Goal: Information Seeking & Learning: Learn about a topic

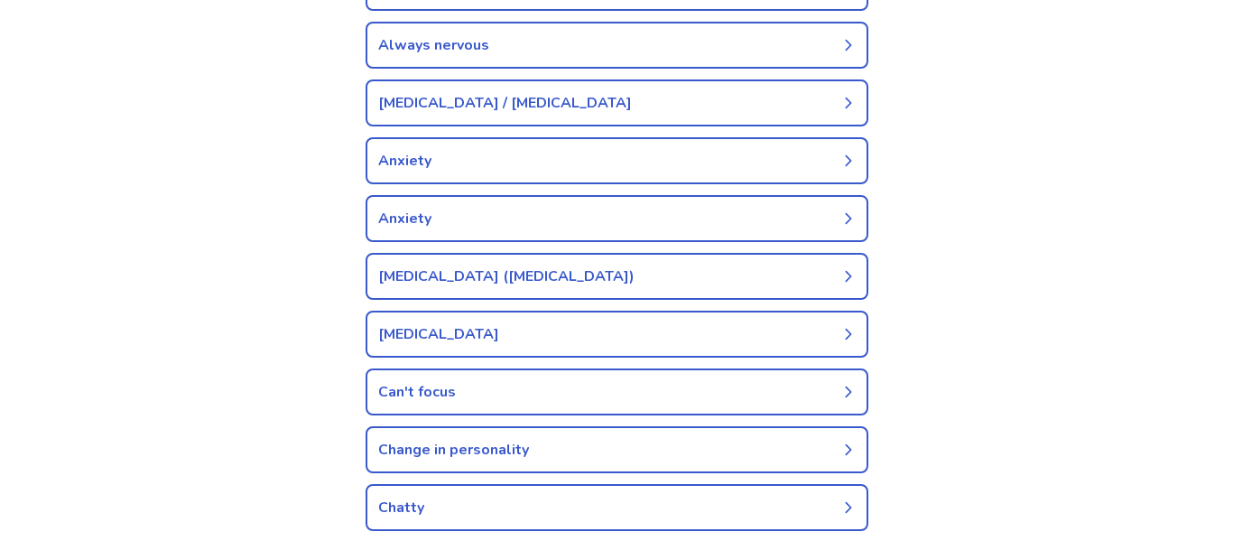
scroll to position [565, 0]
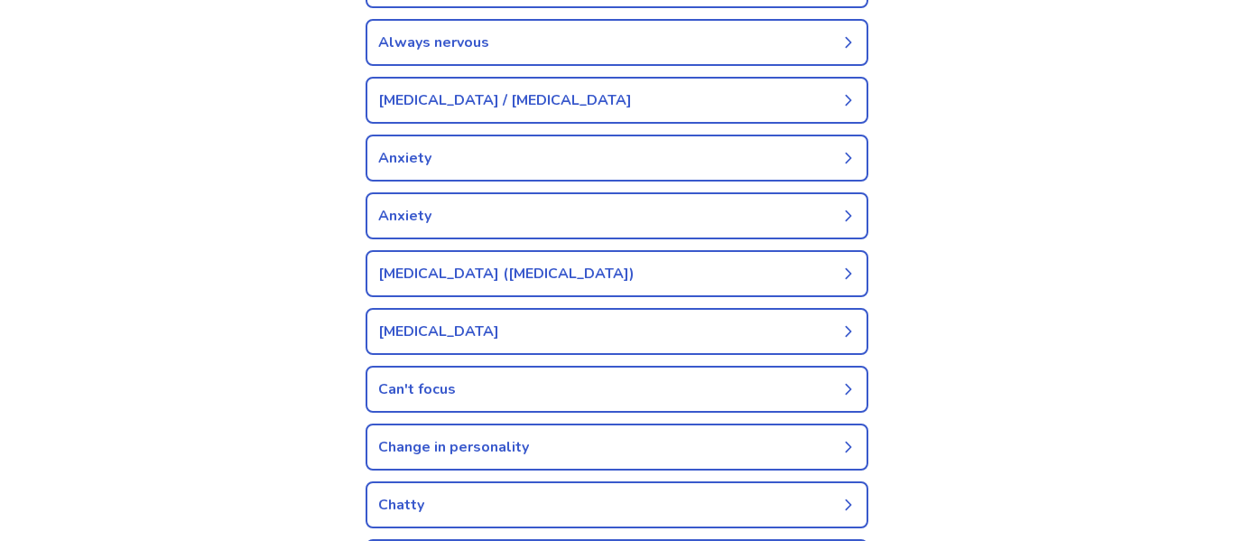
click at [440, 384] on link "Can't focus" at bounding box center [617, 389] width 503 height 47
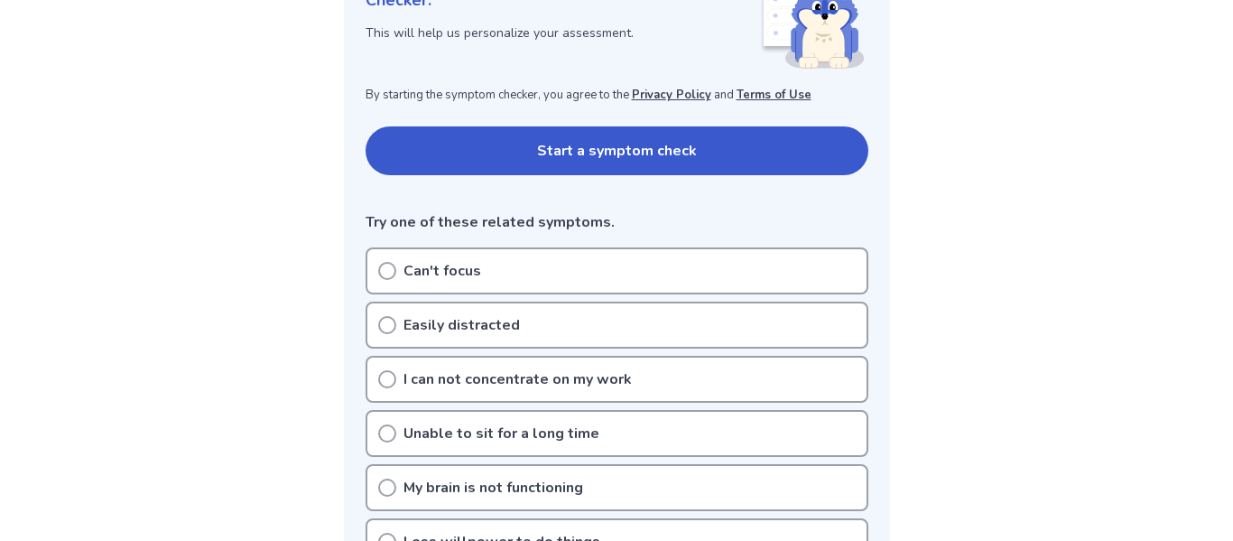
scroll to position [298, 0]
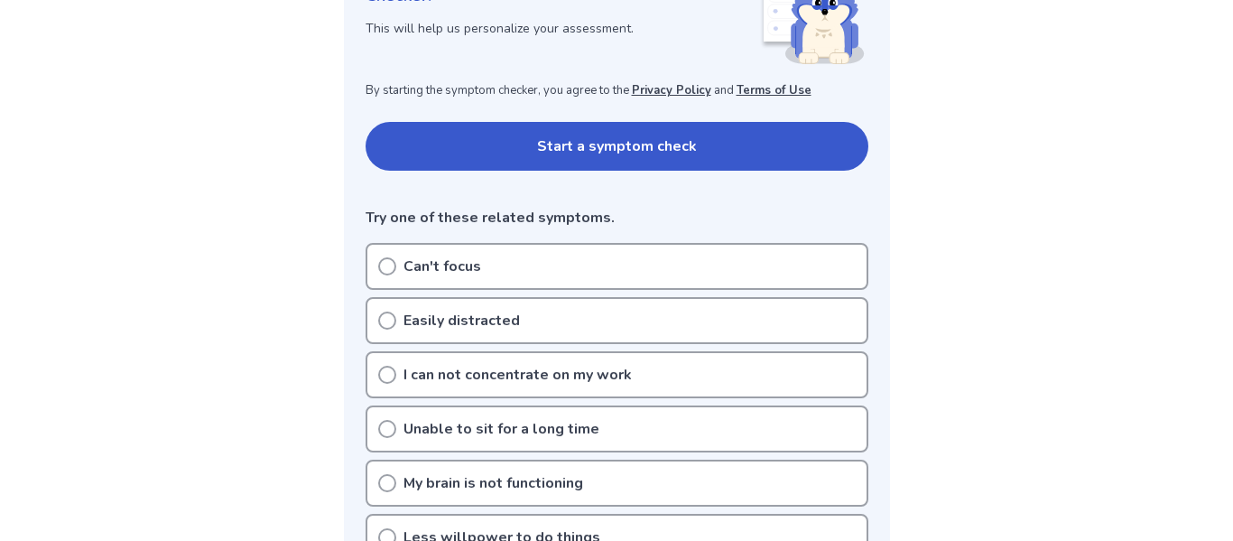
click at [385, 265] on icon at bounding box center [387, 266] width 18 height 18
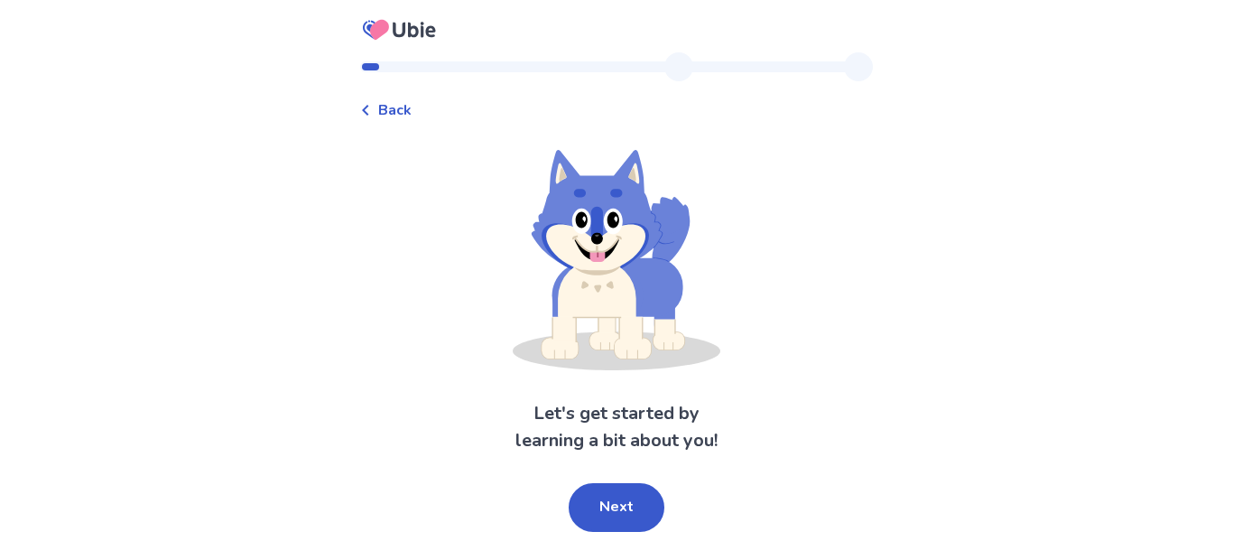
scroll to position [72, 0]
click at [624, 501] on button "Next" at bounding box center [617, 507] width 96 height 49
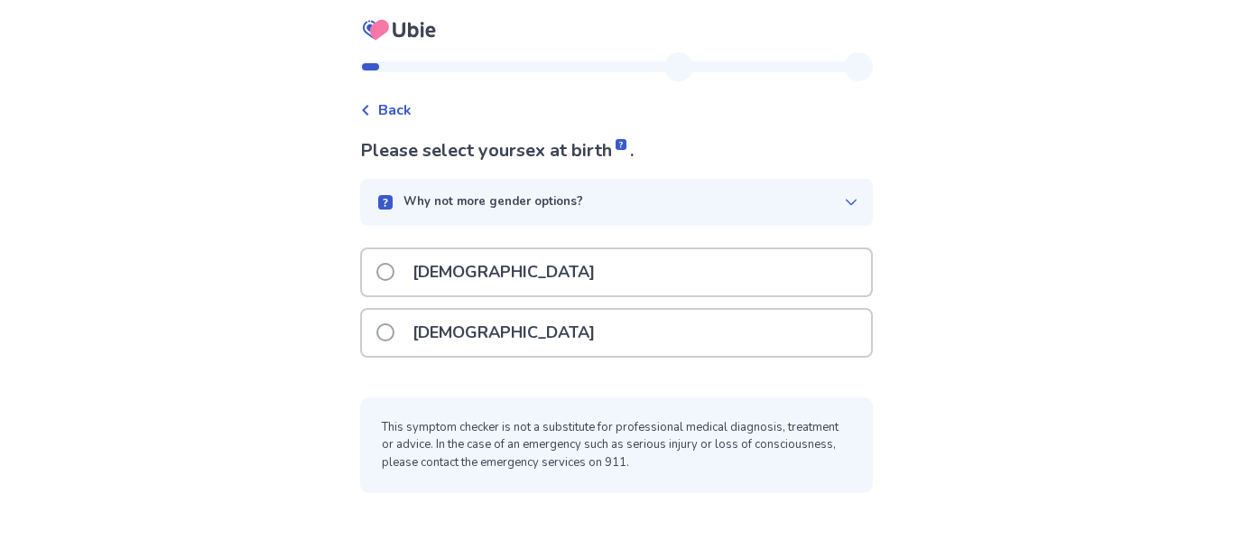
click at [376, 327] on span at bounding box center [385, 332] width 18 height 18
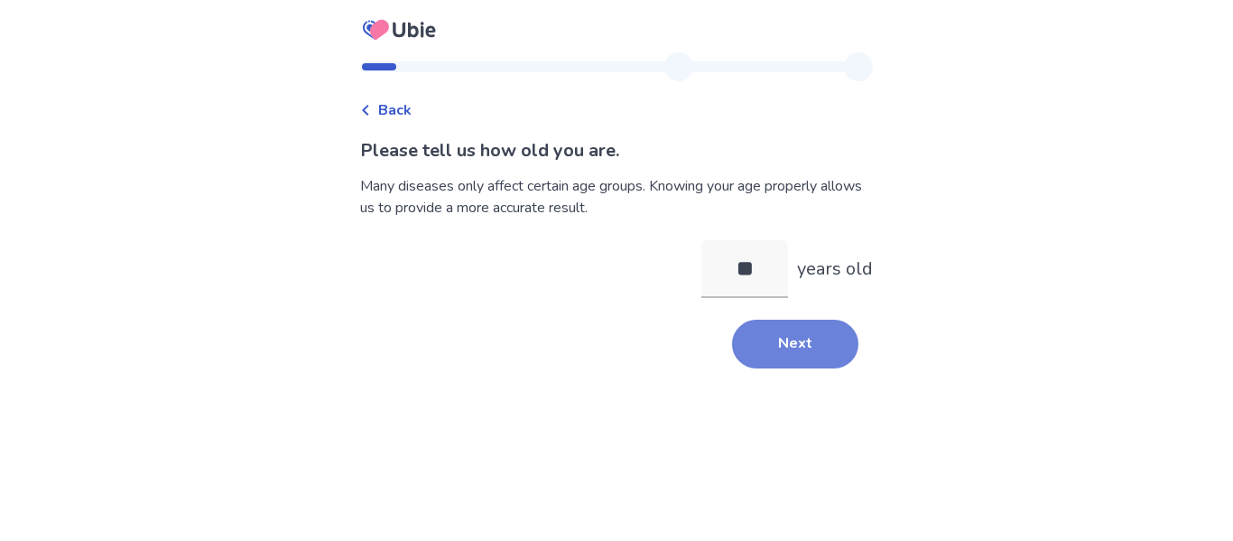
type input "**"
click at [822, 368] on button "Next" at bounding box center [795, 344] width 126 height 49
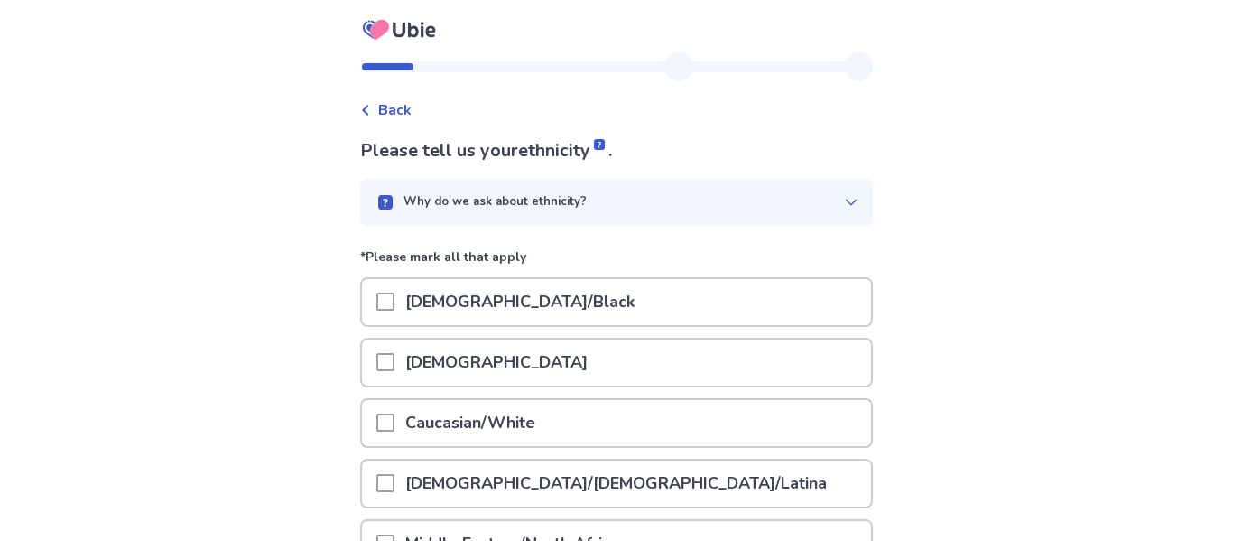
click at [376, 311] on span at bounding box center [385, 301] width 18 height 18
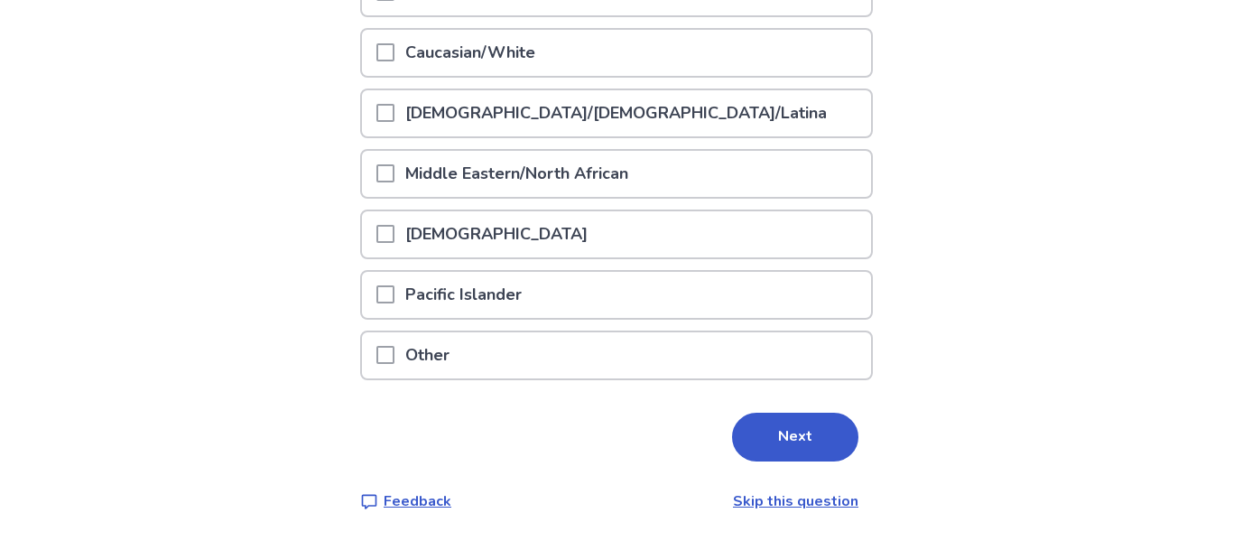
scroll to position [488, 0]
click at [830, 448] on button "Next" at bounding box center [795, 437] width 126 height 49
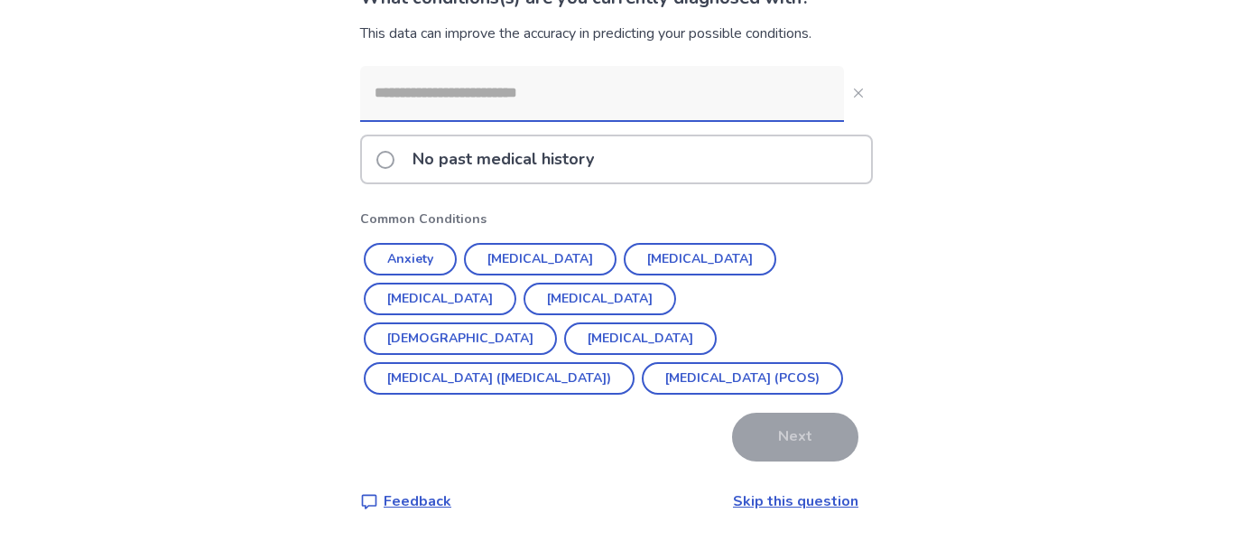
scroll to position [153, 0]
click at [690, 275] on button "[MEDICAL_DATA]" at bounding box center [700, 259] width 153 height 32
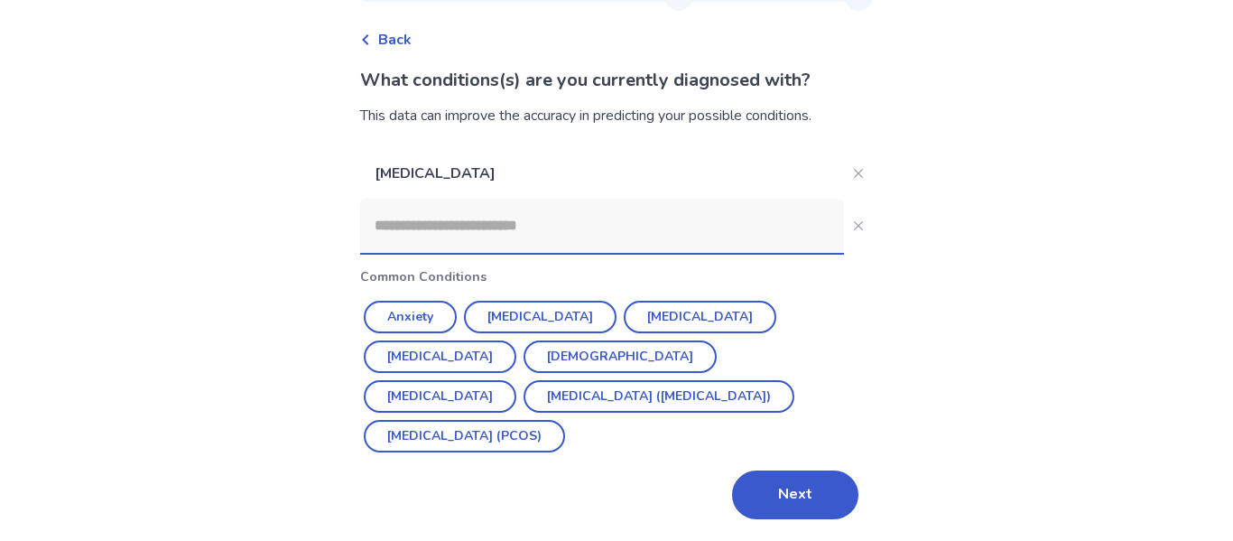
click at [360, 34] on icon at bounding box center [365, 39] width 11 height 11
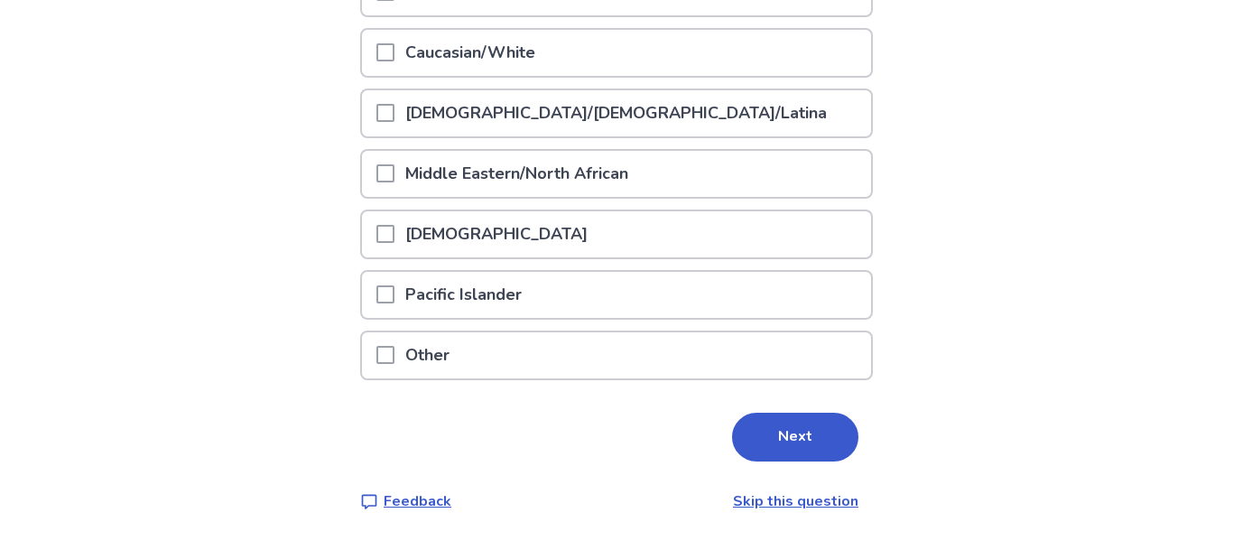
scroll to position [529, 0]
click at [856, 413] on button "Next" at bounding box center [795, 437] width 126 height 49
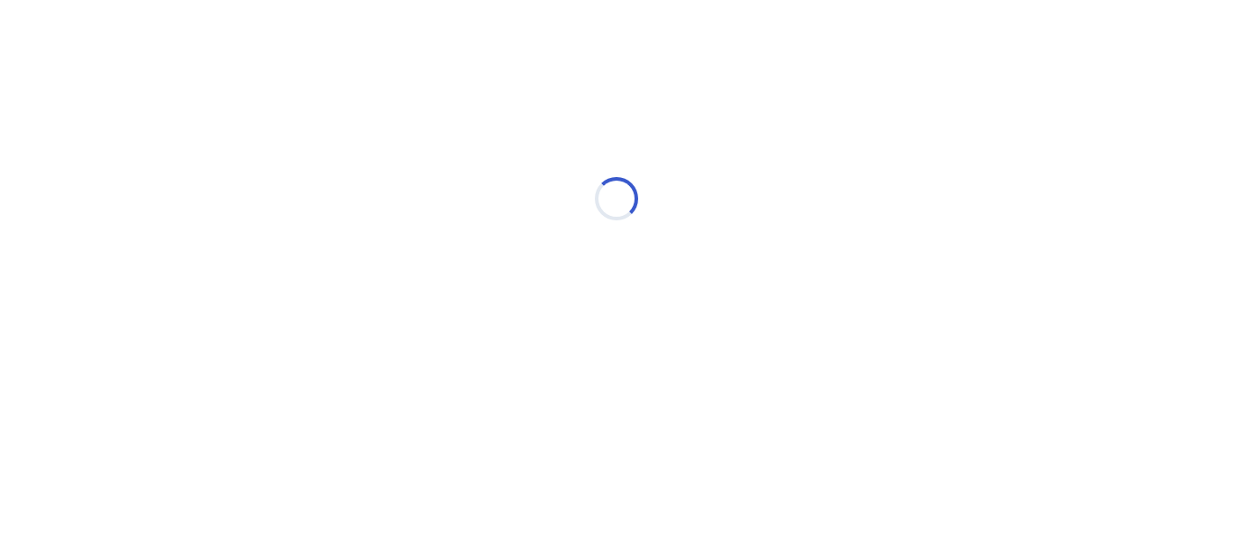
scroll to position [0, 0]
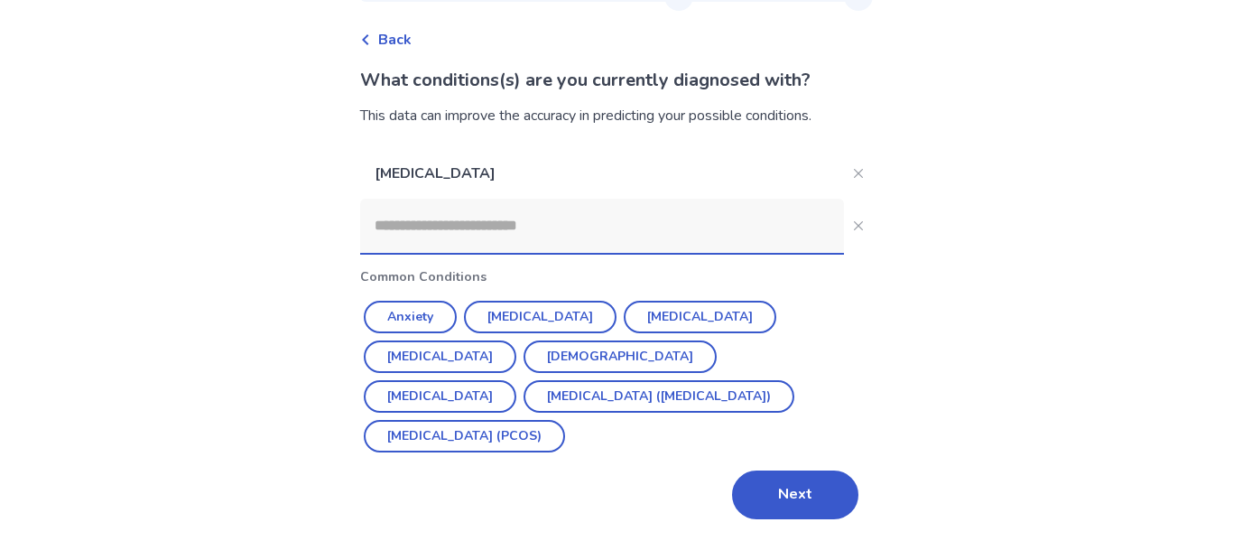
scroll to position [101, 0]
click at [839, 487] on button "Next" at bounding box center [795, 494] width 126 height 49
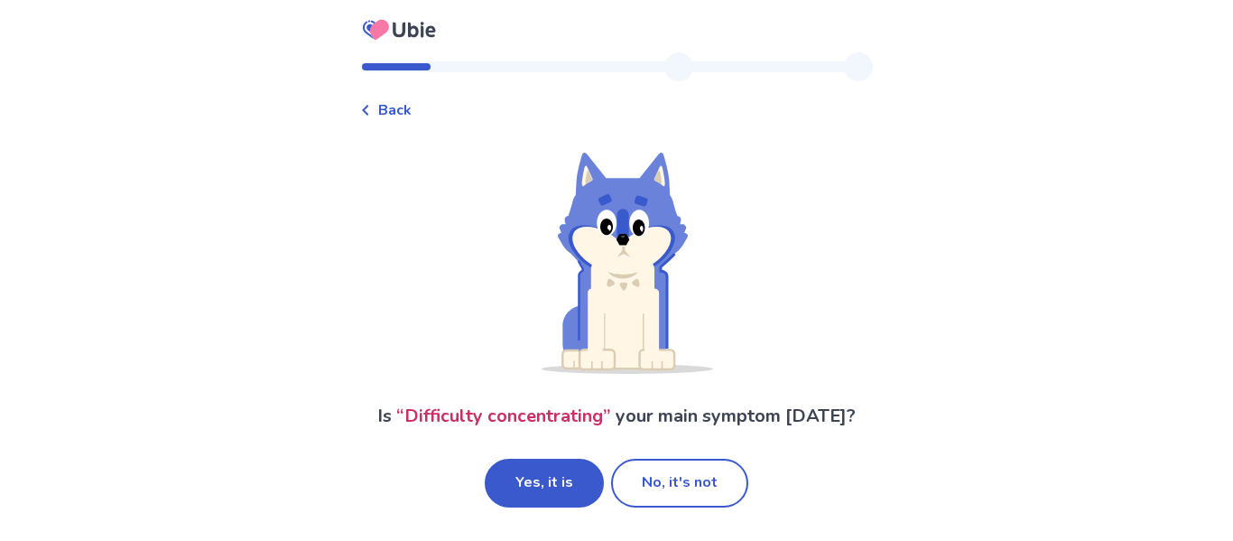
scroll to position [43, 0]
click at [544, 484] on button "Yes, it is" at bounding box center [544, 483] width 119 height 49
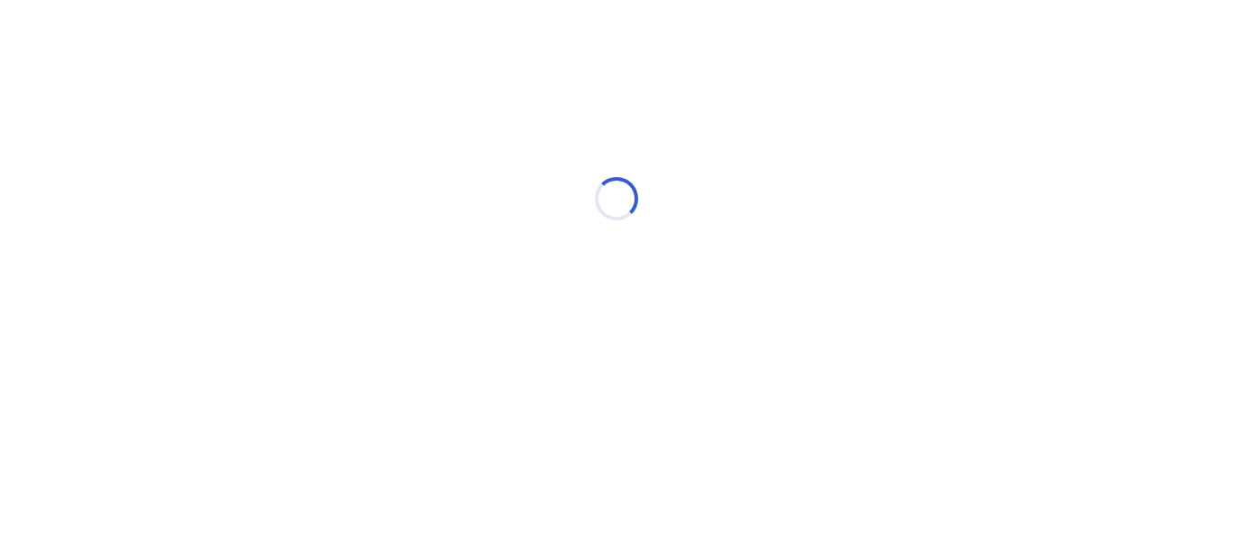
scroll to position [0, 0]
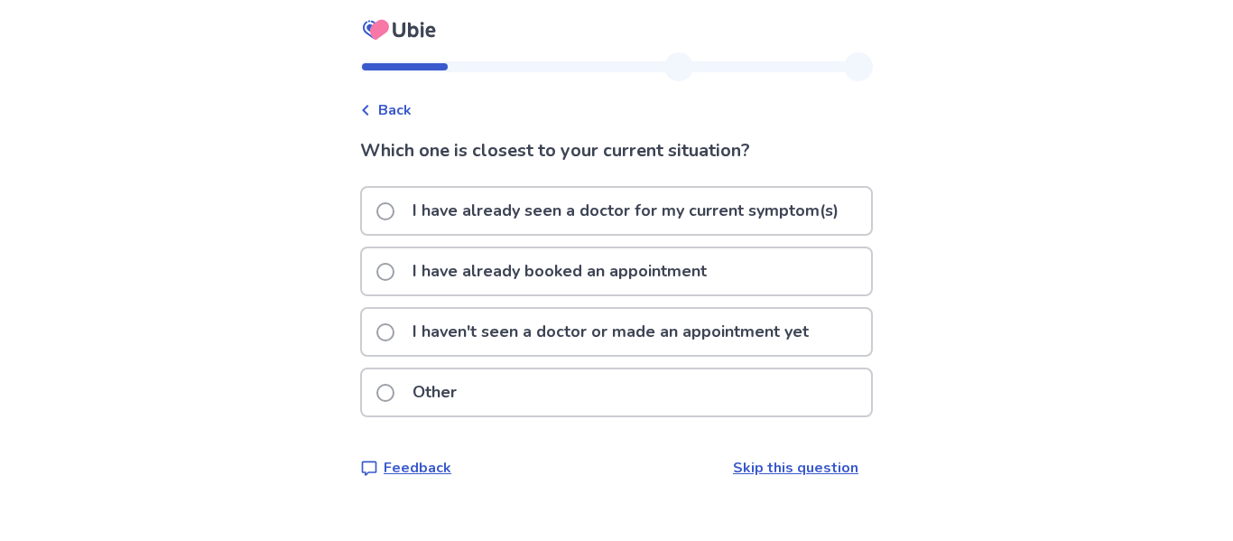
click at [376, 281] on span at bounding box center [385, 272] width 18 height 18
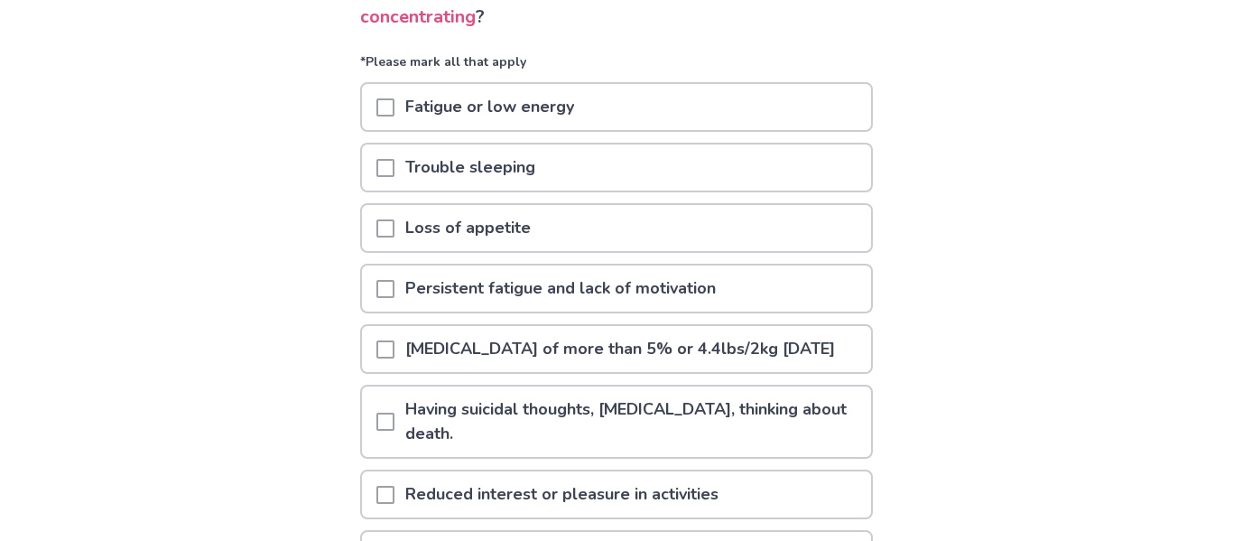
scroll to position [166, 0]
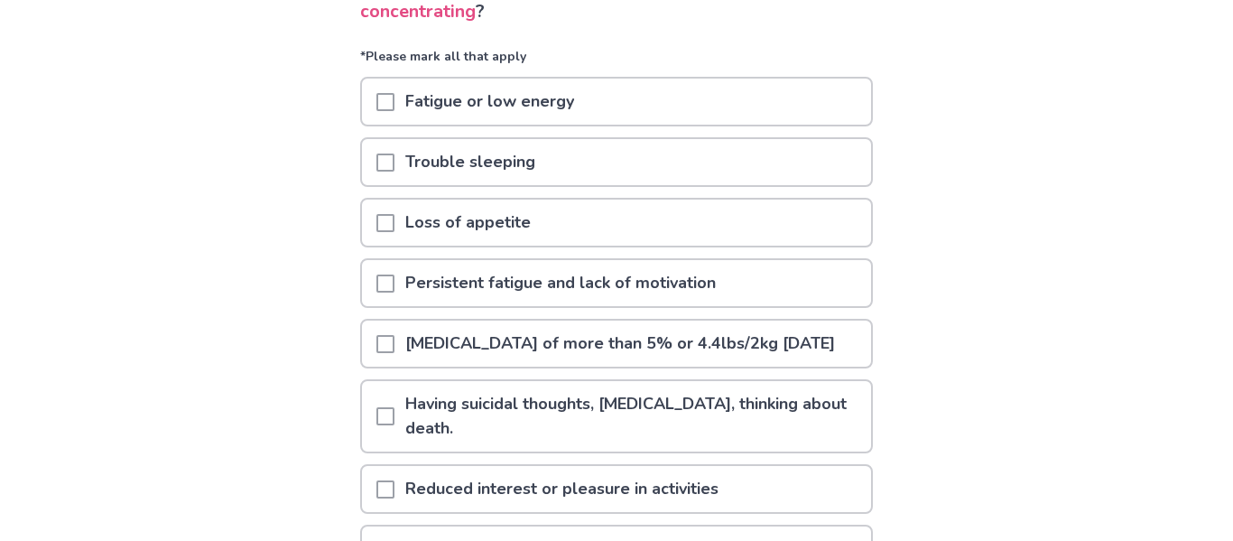
click at [376, 232] on span at bounding box center [385, 223] width 18 height 18
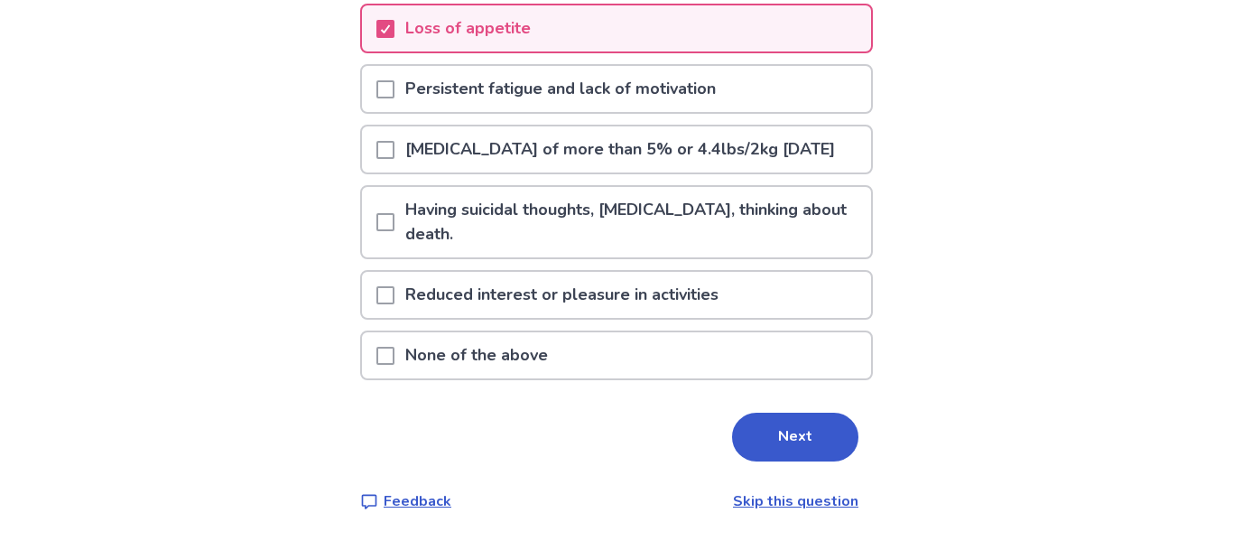
scroll to position [435, 0]
click at [376, 304] on span at bounding box center [385, 295] width 18 height 18
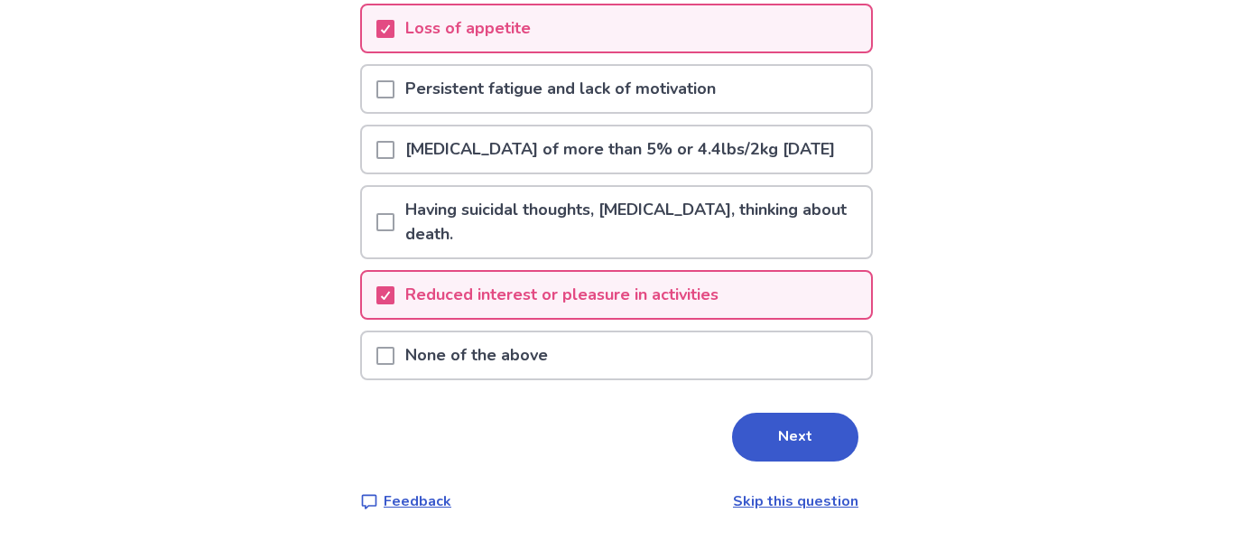
scroll to position [548, 0]
click at [855, 426] on button "Next" at bounding box center [795, 437] width 126 height 49
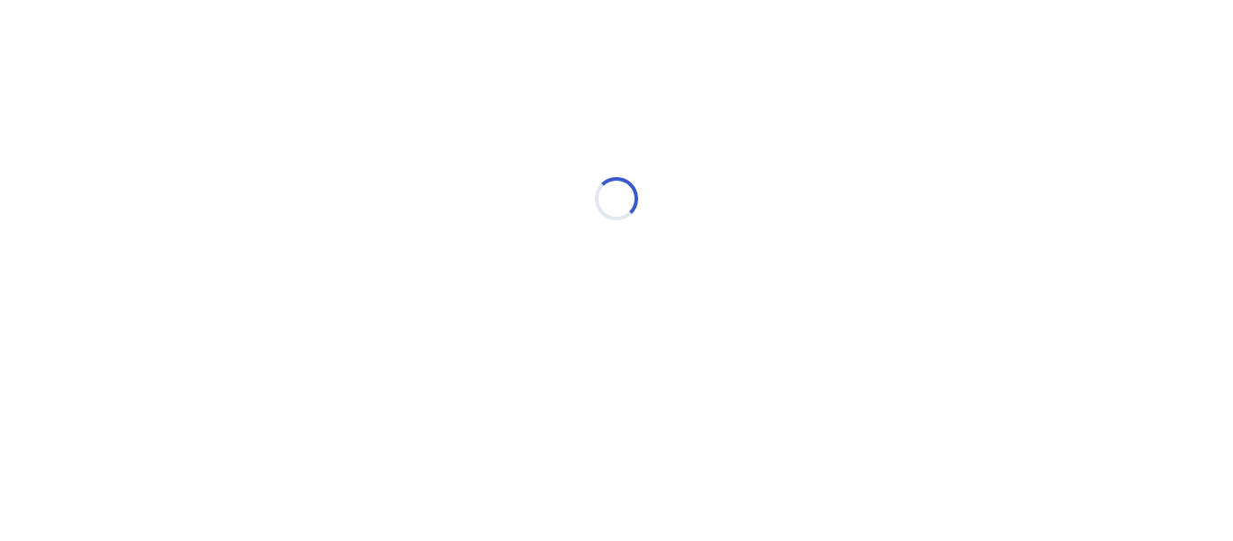
scroll to position [0, 0]
select select "*"
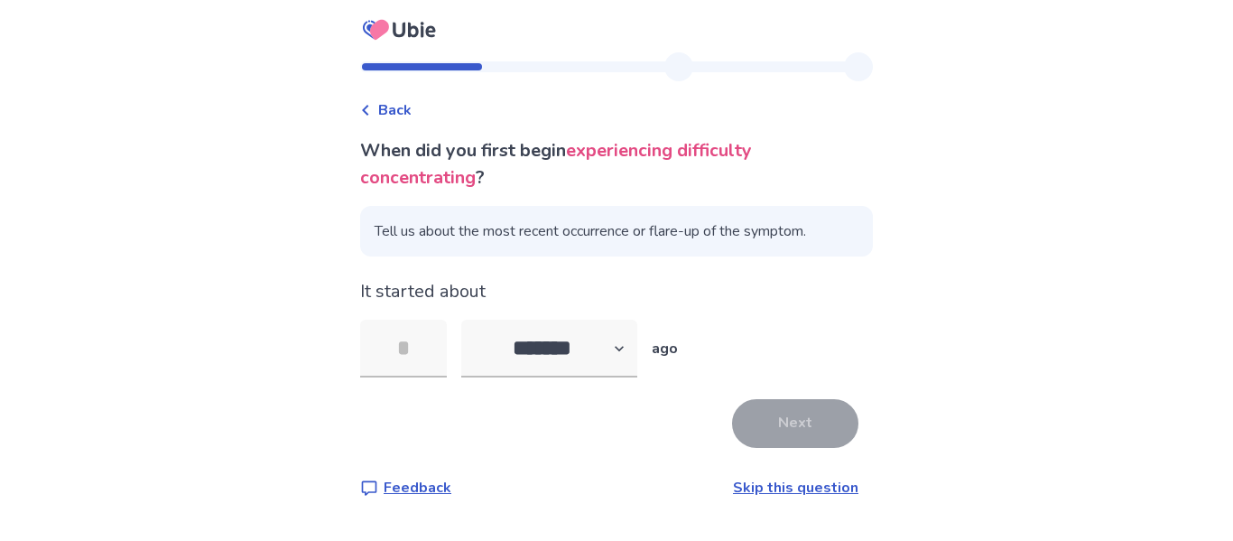
scroll to position [79, 0]
type input "*"
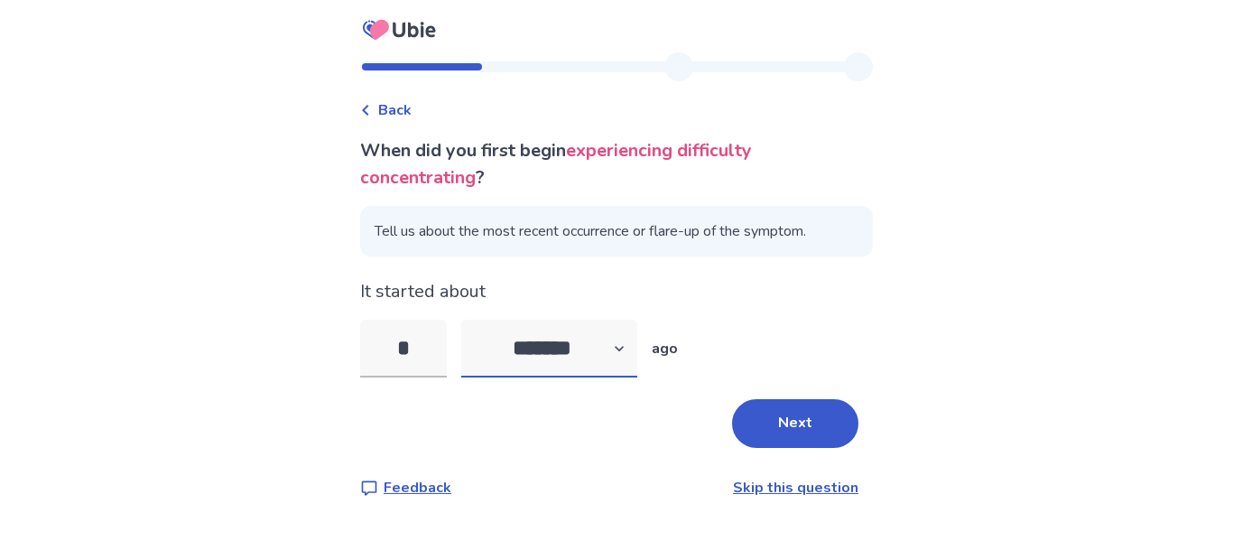
click at [515, 334] on select "******* ****** ******* ******** *******" at bounding box center [549, 349] width 176 height 58
select select "*"
click at [461, 320] on select "******* ****** ******* ******** *******" at bounding box center [549, 349] width 176 height 58
click at [858, 432] on button "Next" at bounding box center [795, 423] width 126 height 49
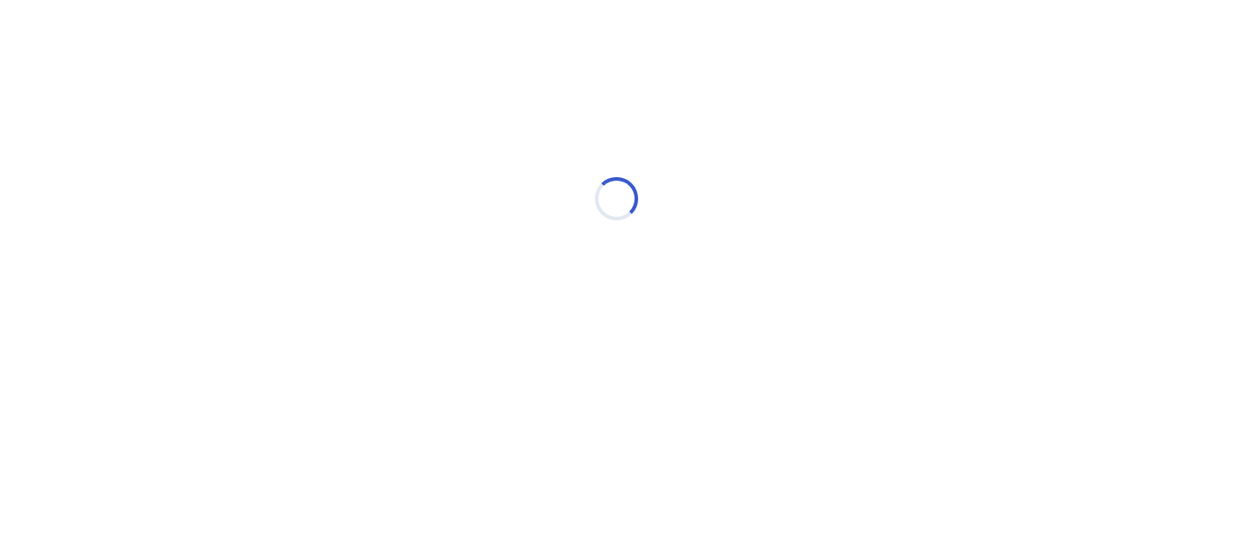
scroll to position [0, 0]
select select "*"
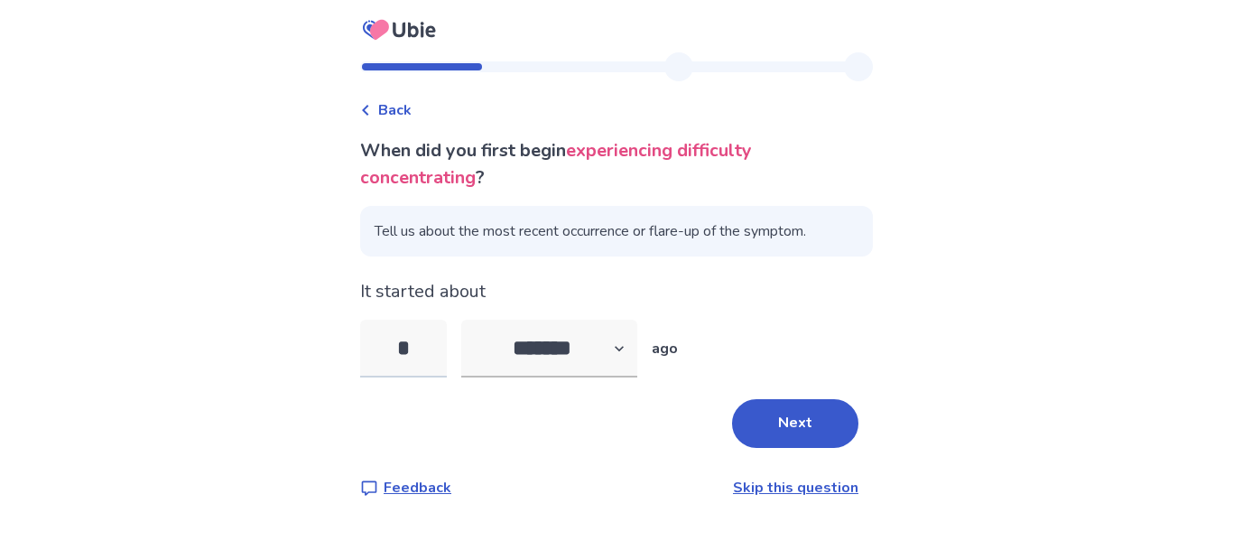
click at [362, 377] on input "*" at bounding box center [403, 349] width 87 height 58
type input "*"
click at [833, 448] on button "Next" at bounding box center [795, 423] width 126 height 49
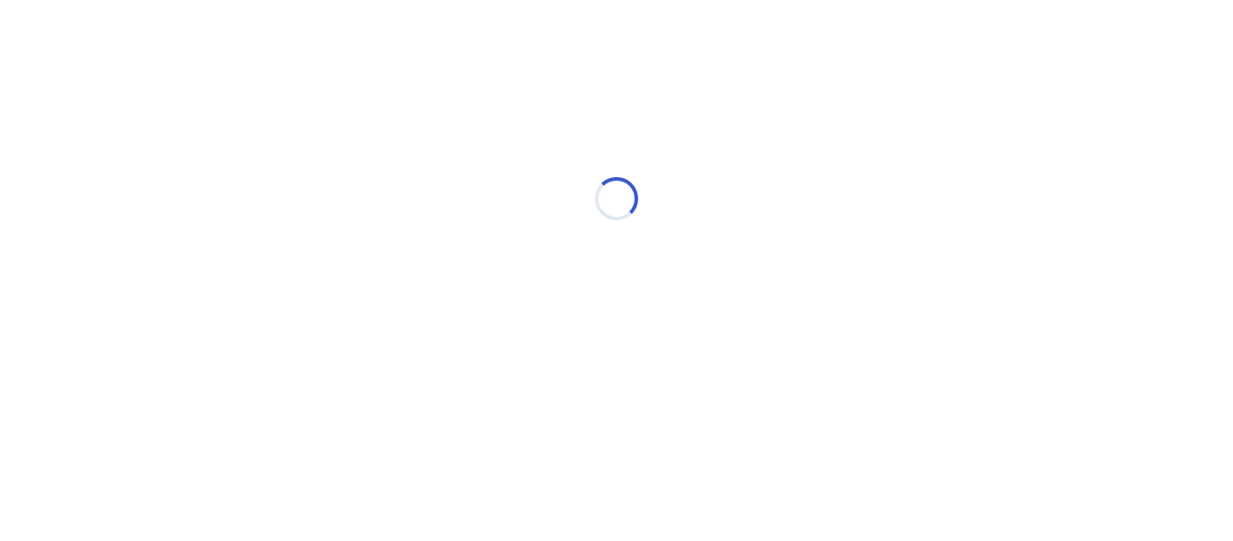
select select "*"
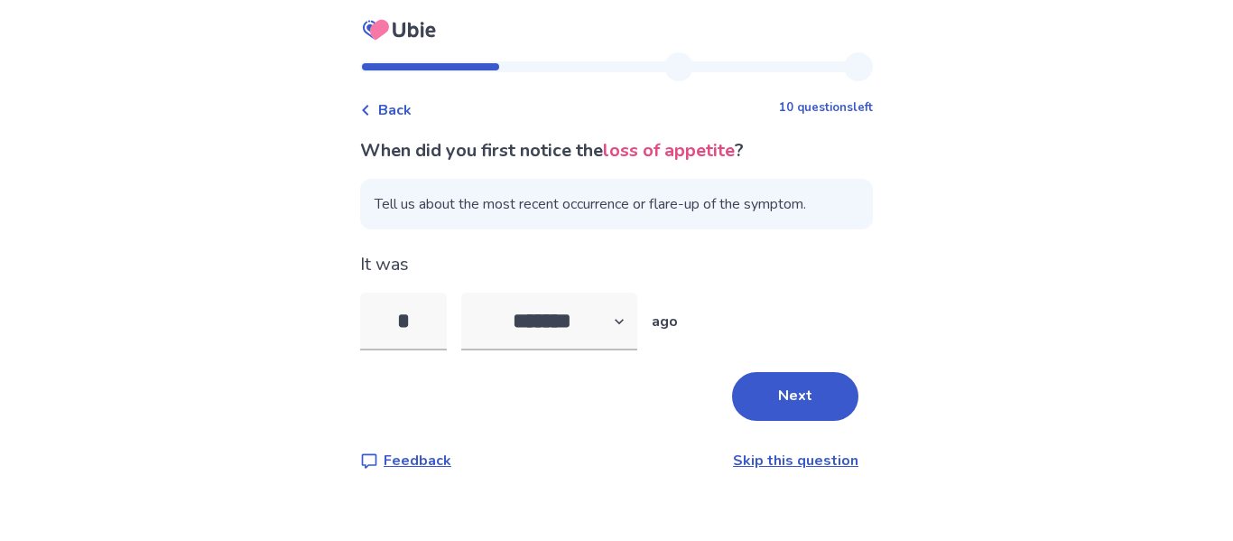
scroll to position [45, 0]
type input "*"
click at [844, 470] on link "Skip this question" at bounding box center [795, 460] width 125 height 20
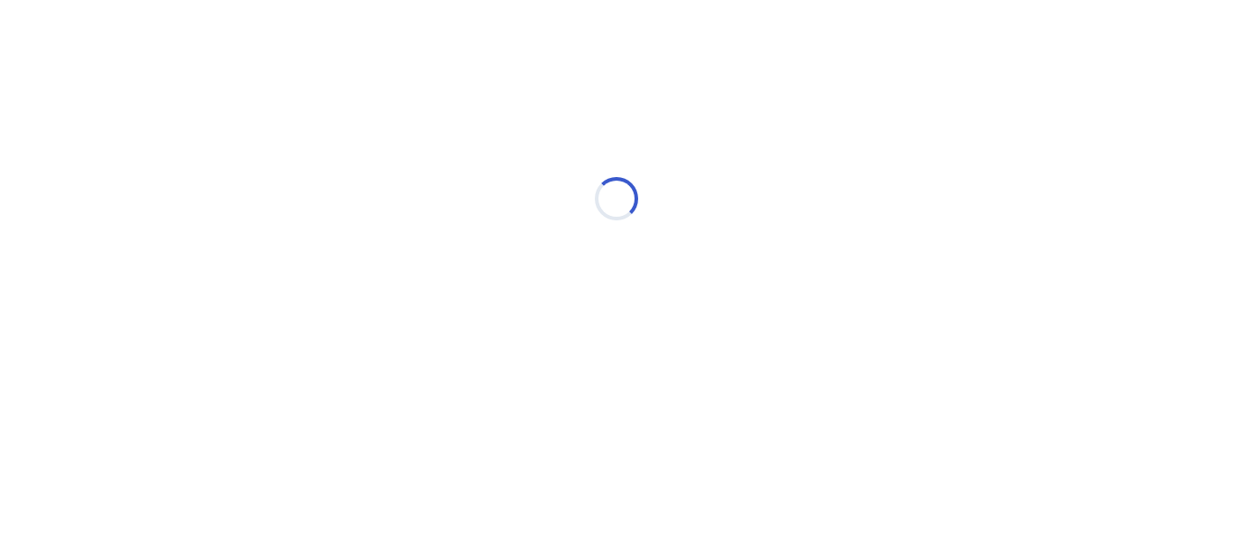
scroll to position [0, 0]
select select "*"
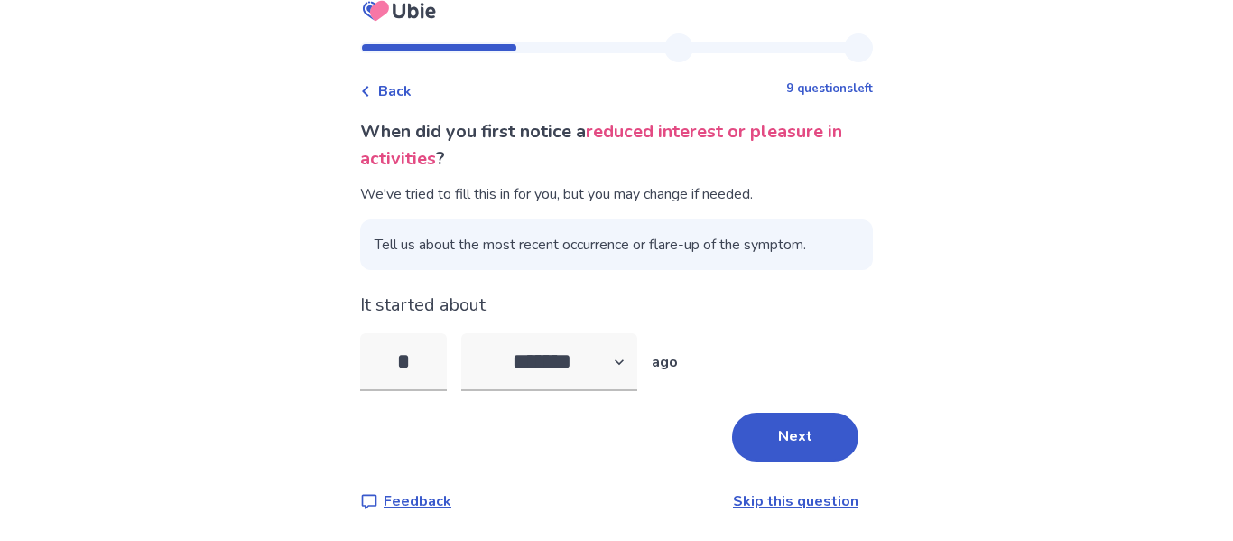
scroll to position [120, 0]
click at [858, 416] on button "Next" at bounding box center [795, 437] width 126 height 49
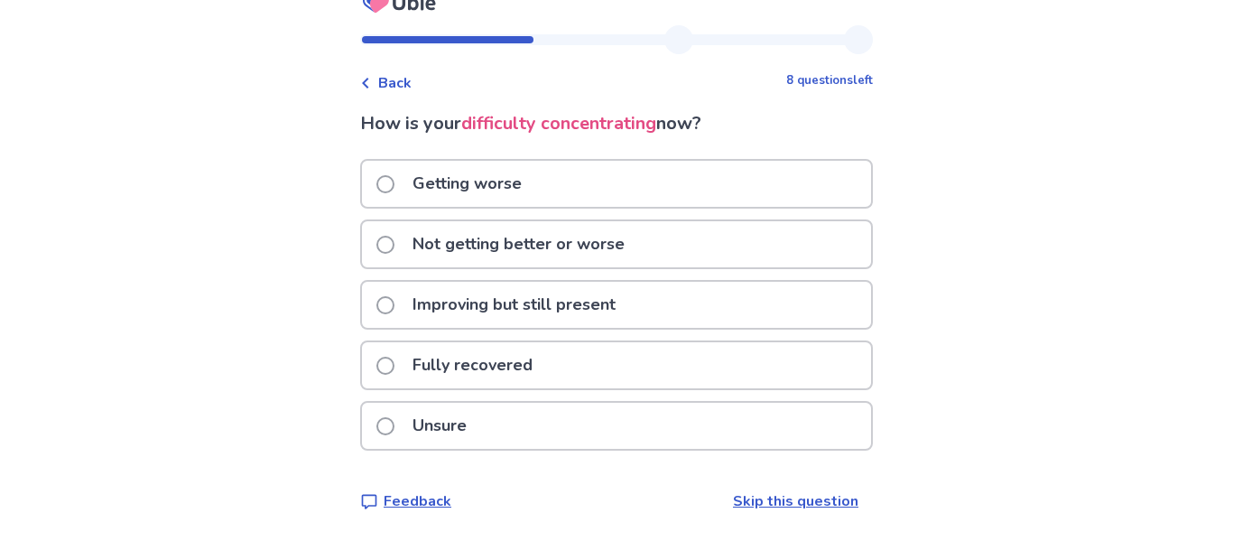
scroll to position [57, 0]
click at [376, 254] on span at bounding box center [385, 245] width 18 height 18
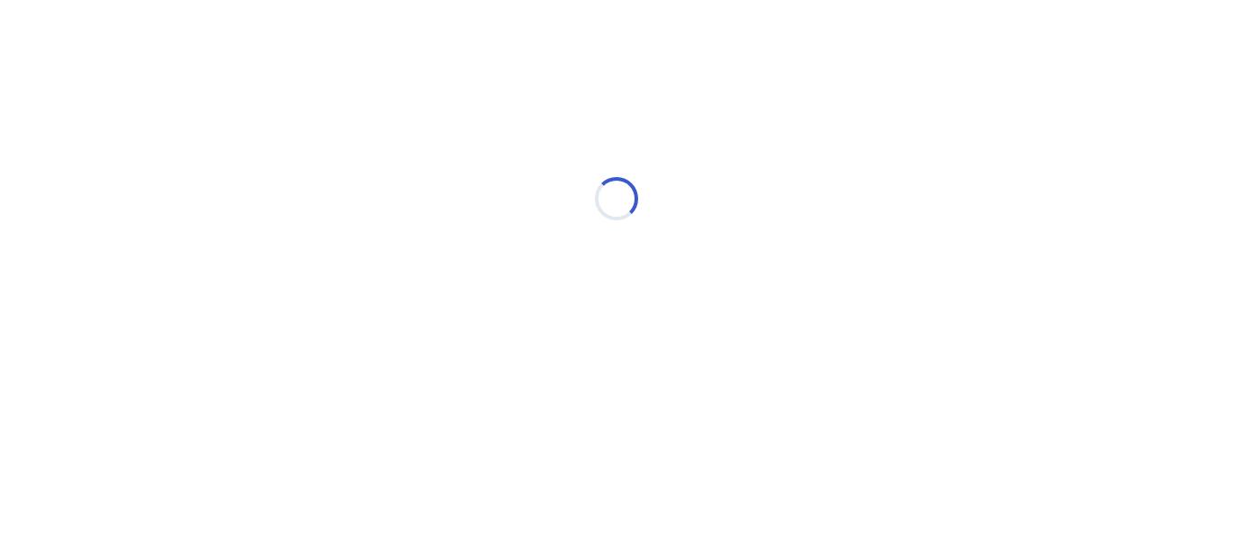
scroll to position [0, 0]
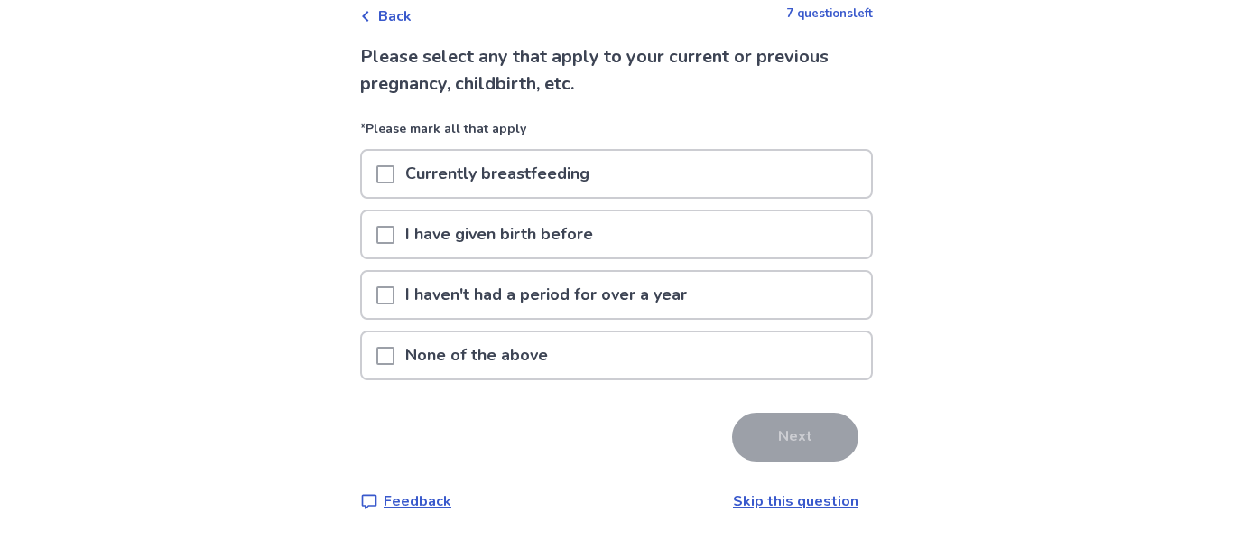
scroll to position [181, 0]
click at [376, 347] on span at bounding box center [385, 356] width 18 height 18
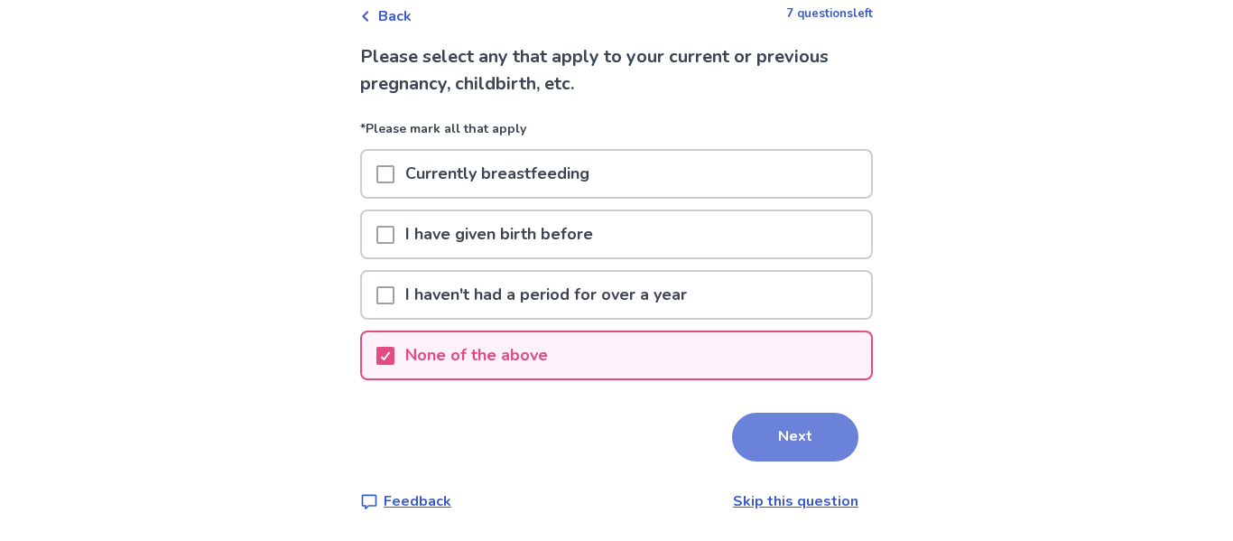
click at [851, 454] on button "Next" at bounding box center [795, 437] width 126 height 49
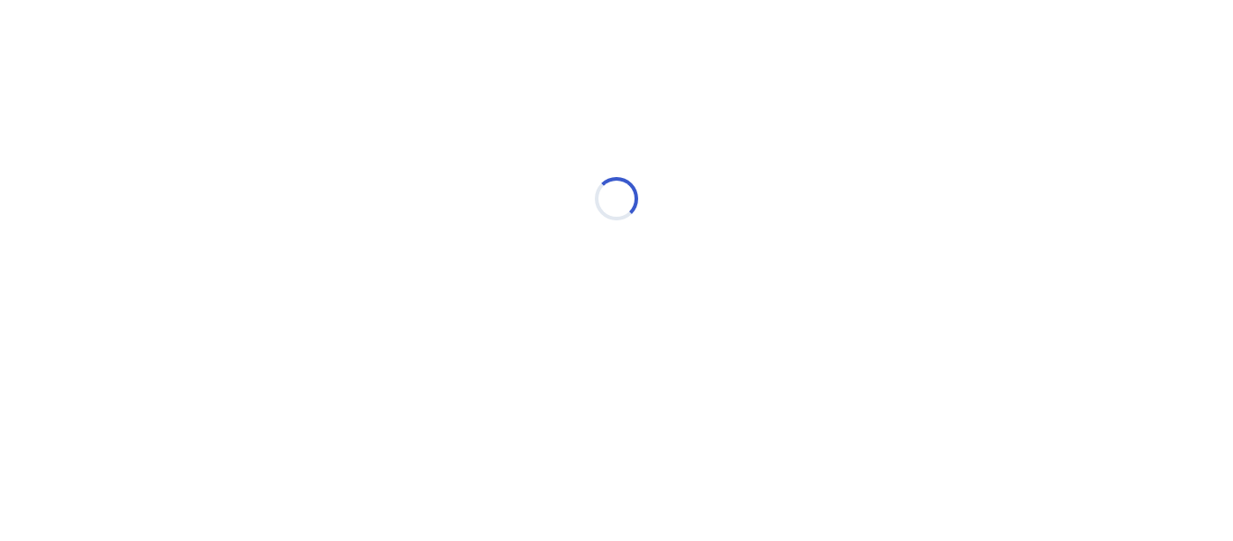
scroll to position [0, 0]
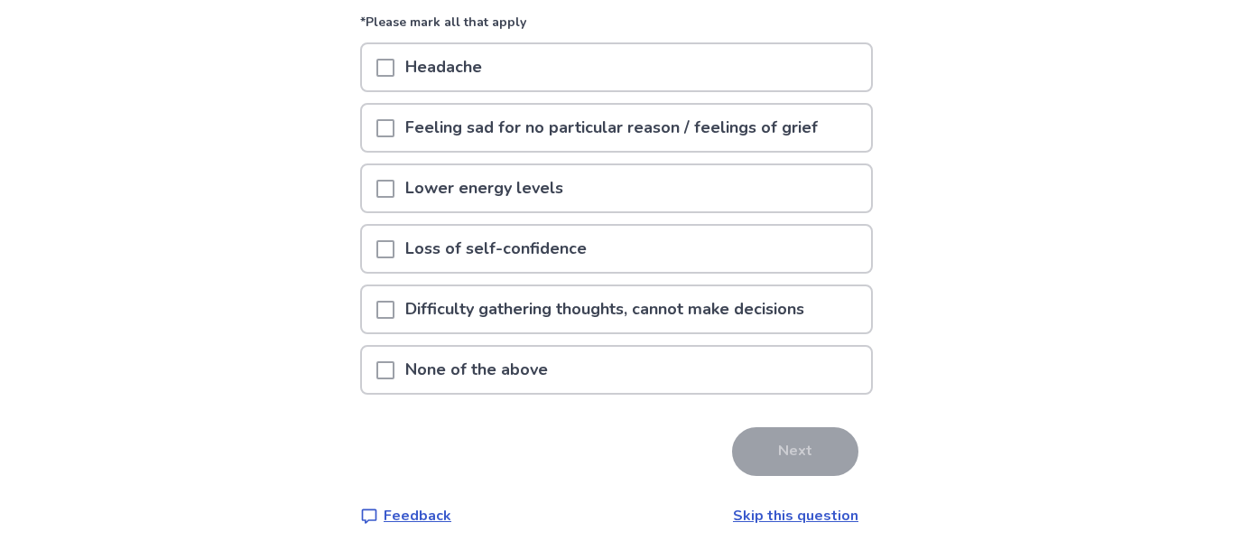
scroll to position [174, 0]
click at [376, 197] on span at bounding box center [385, 188] width 18 height 18
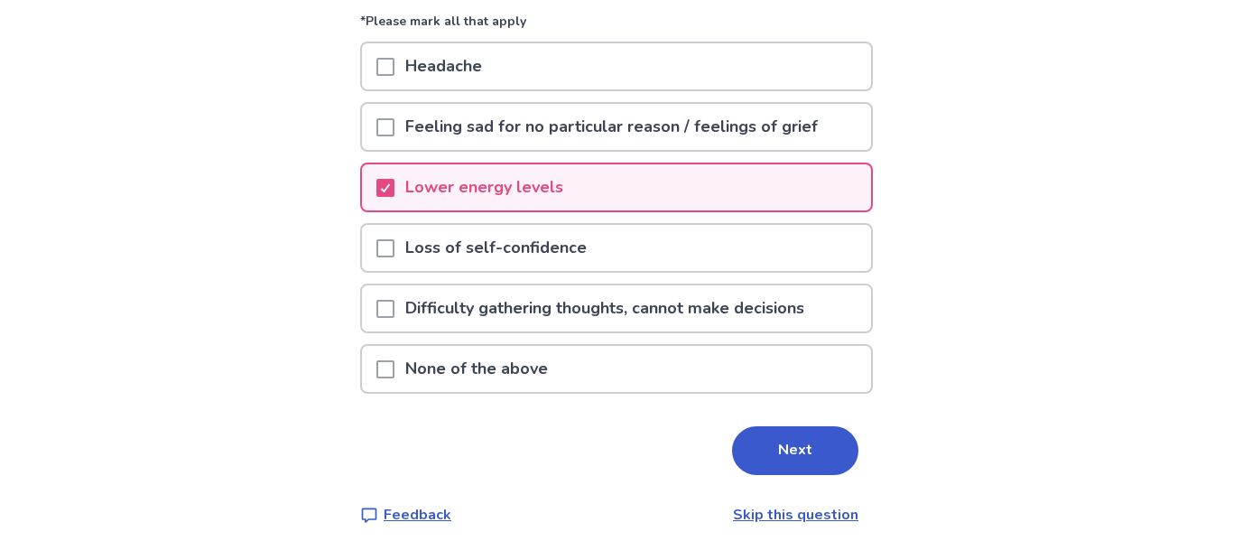
click at [376, 257] on span at bounding box center [385, 248] width 18 height 18
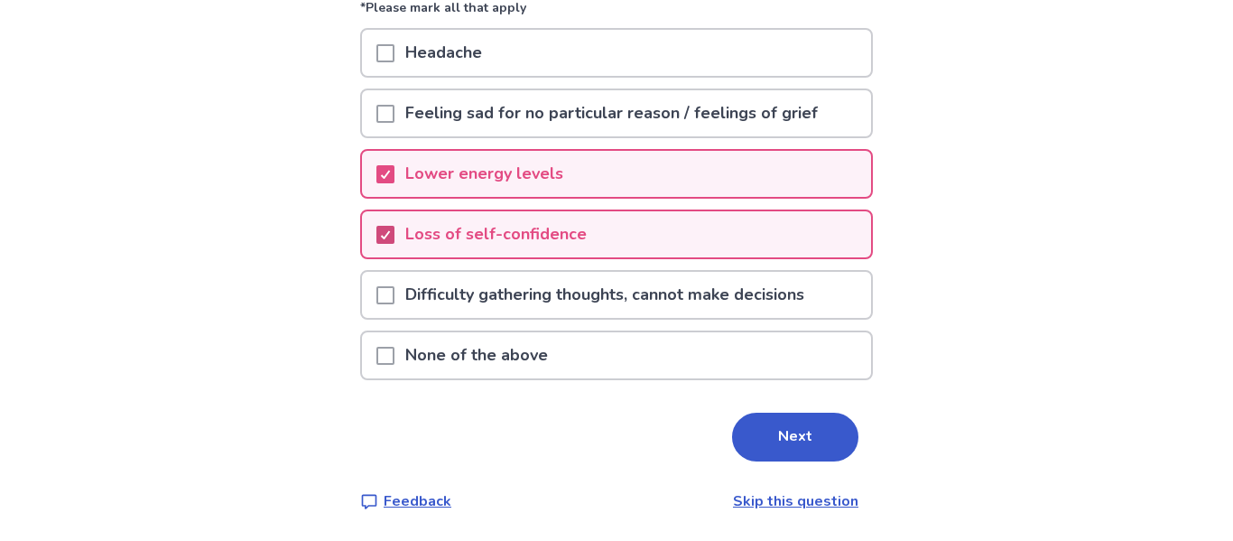
scroll to position [242, 0]
click at [376, 304] on span at bounding box center [385, 295] width 18 height 18
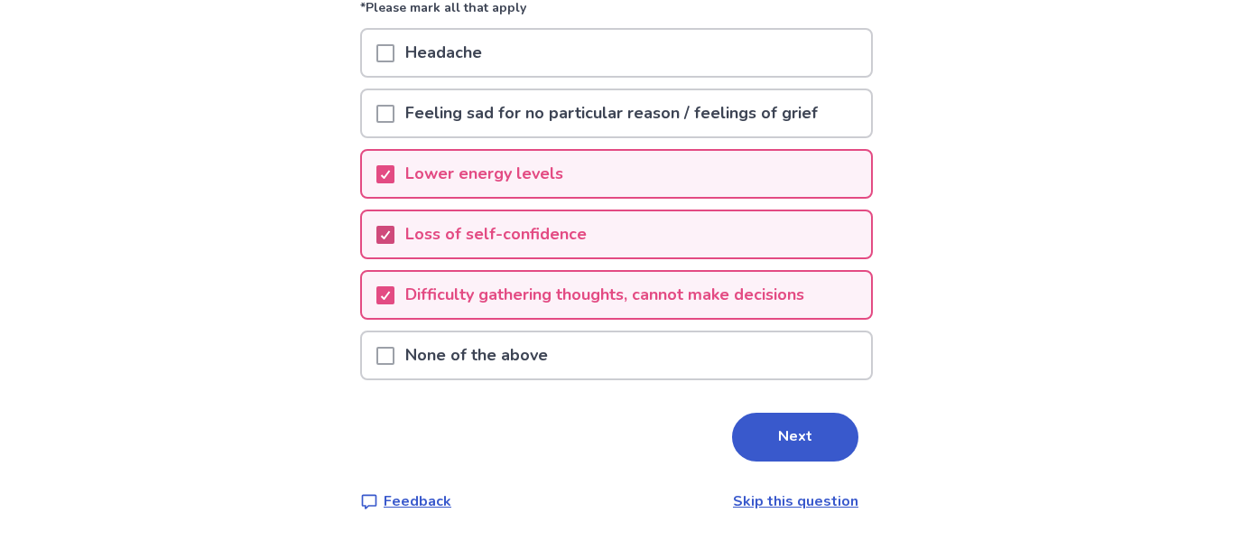
click at [380, 239] on icon at bounding box center [385, 234] width 11 height 9
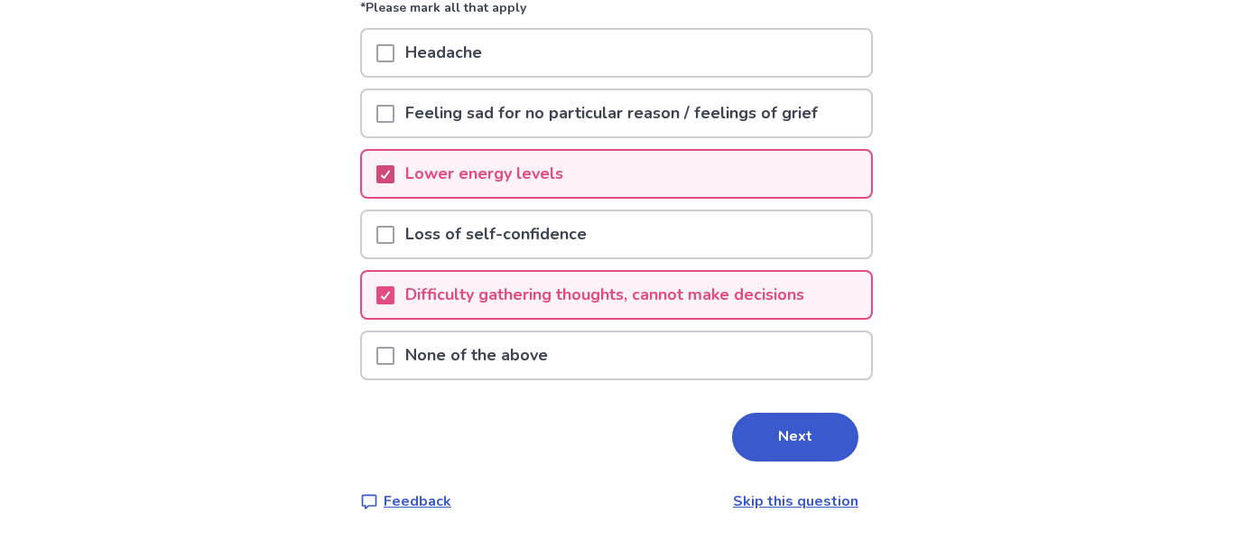
click at [380, 178] on icon at bounding box center [385, 174] width 11 height 9
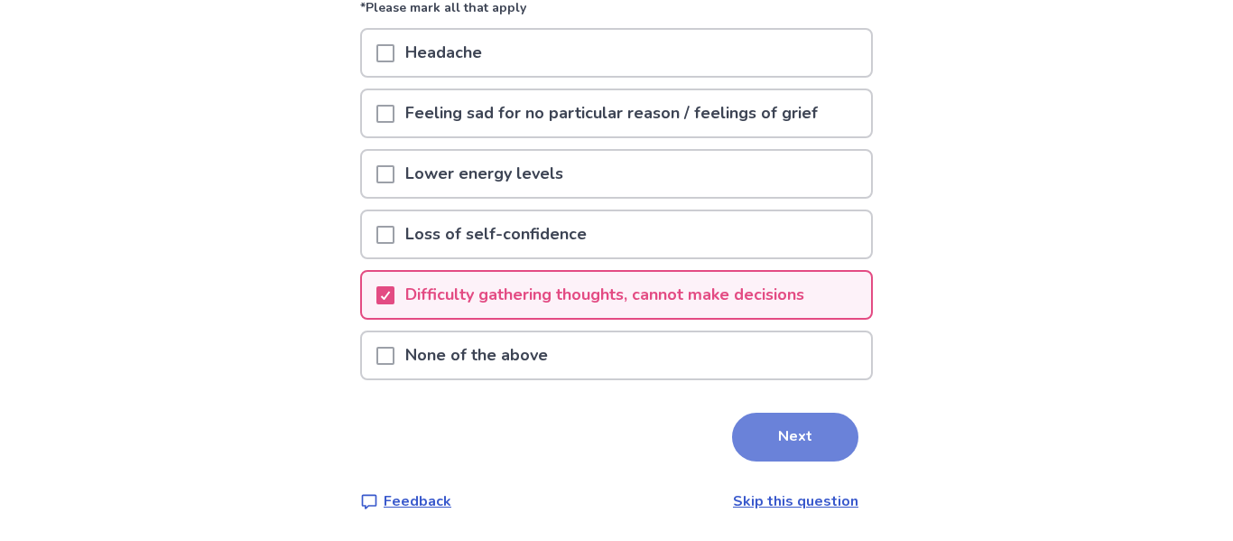
click at [840, 461] on button "Next" at bounding box center [795, 437] width 126 height 49
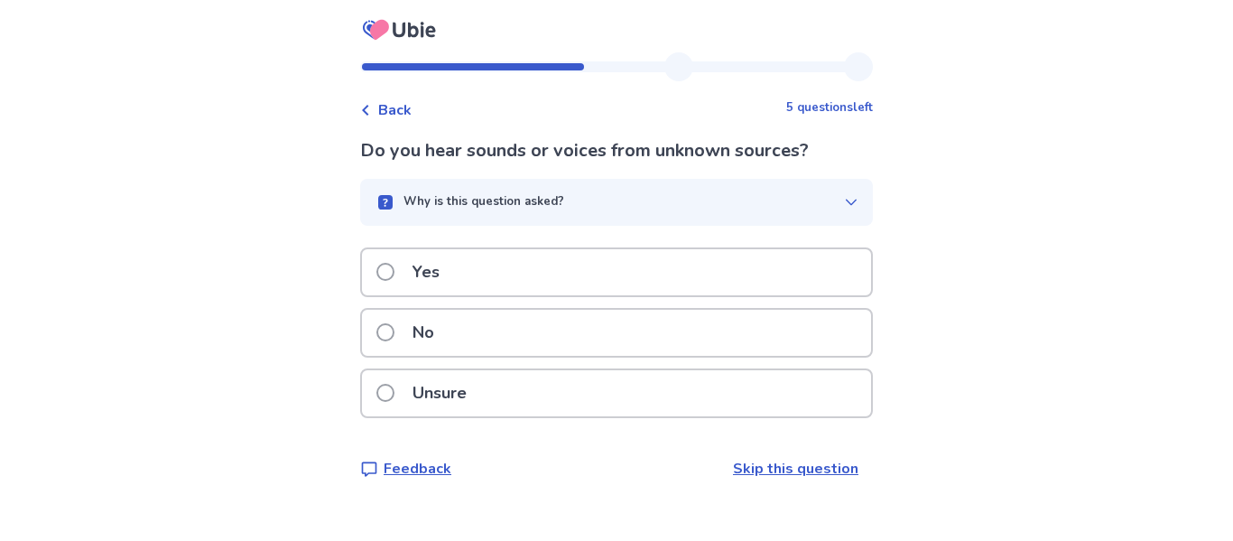
scroll to position [56, 0]
click at [376, 329] on span at bounding box center [385, 332] width 18 height 18
click at [376, 341] on span at bounding box center [385, 332] width 18 height 18
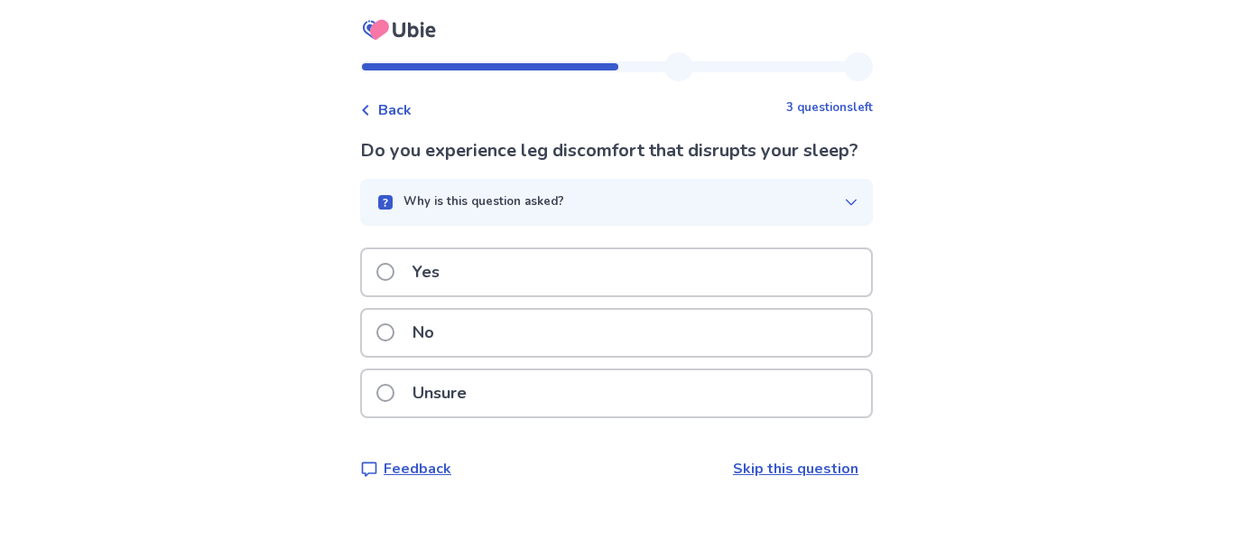
click at [376, 402] on span at bounding box center [385, 393] width 18 height 18
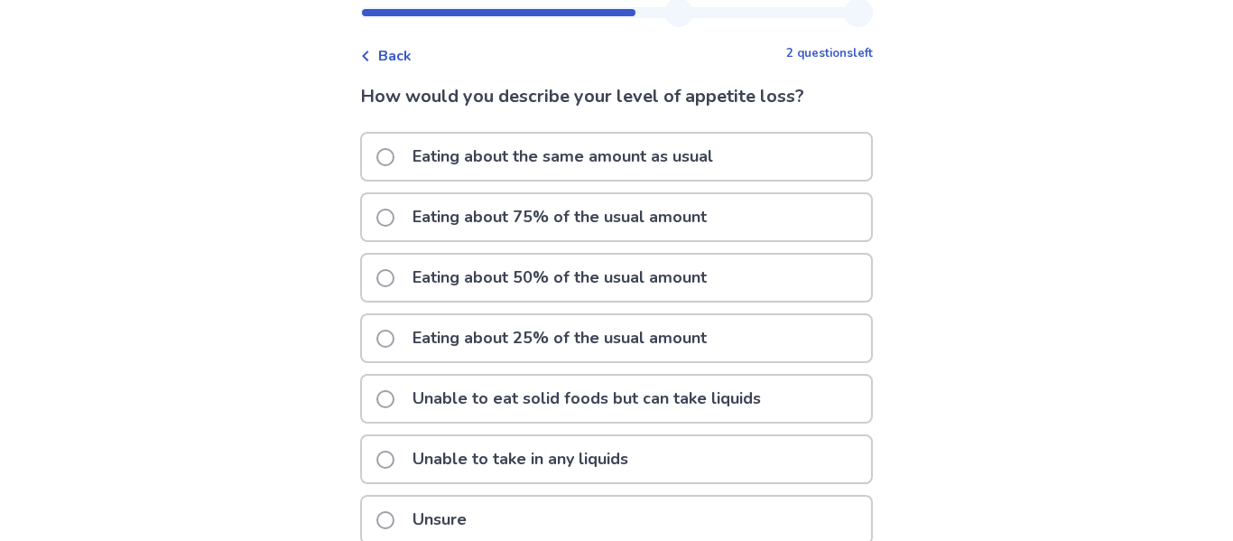
scroll to position [67, 0]
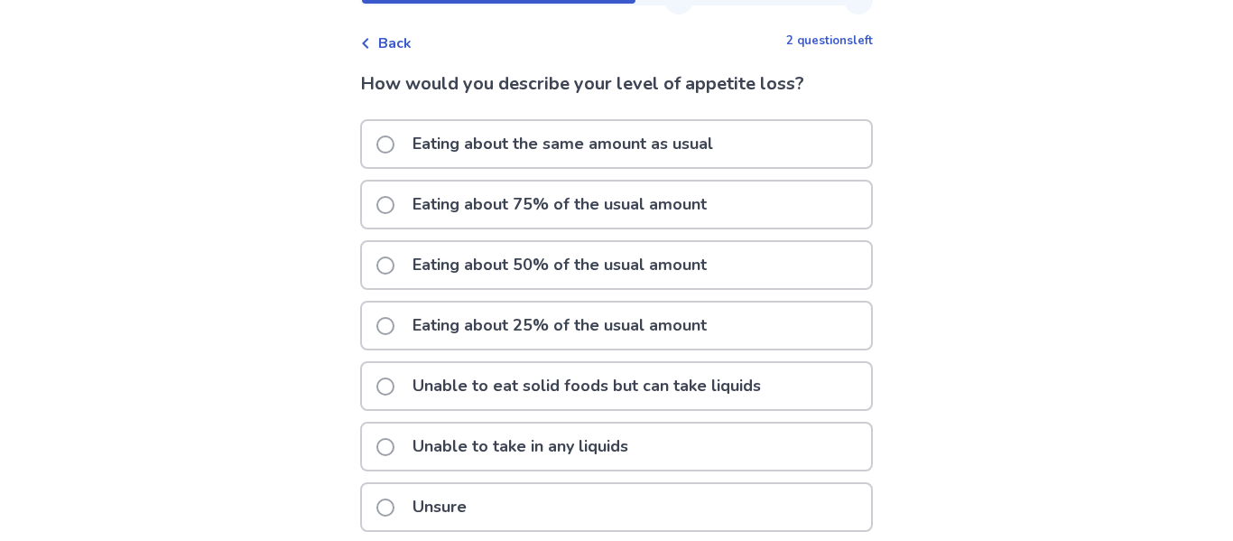
click at [376, 214] on span at bounding box center [385, 205] width 18 height 18
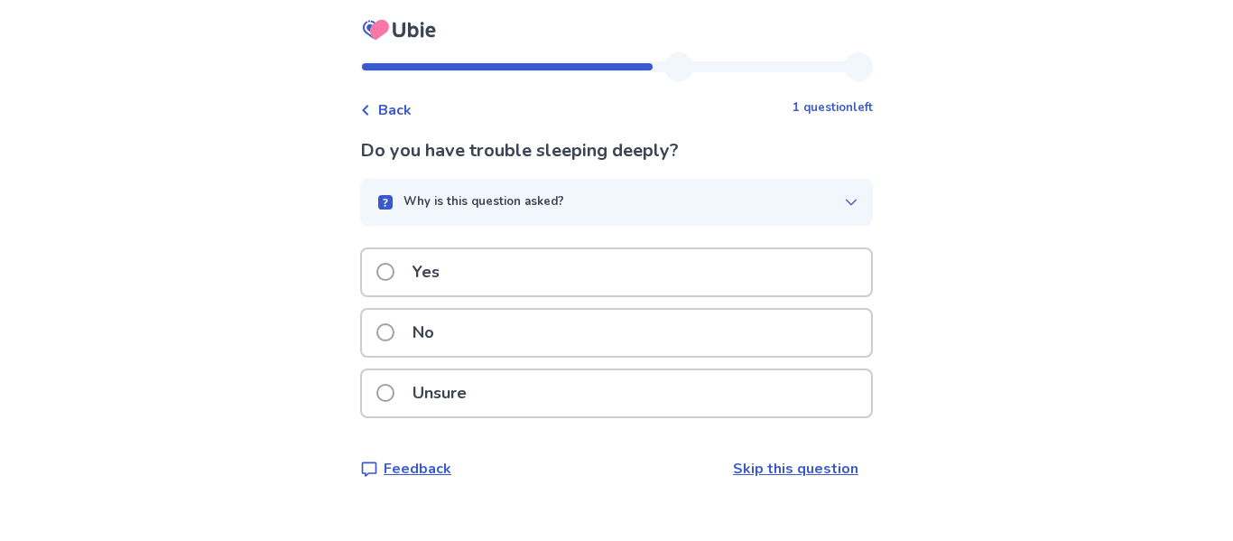
scroll to position [56, 0]
click at [376, 398] on span at bounding box center [385, 393] width 18 height 18
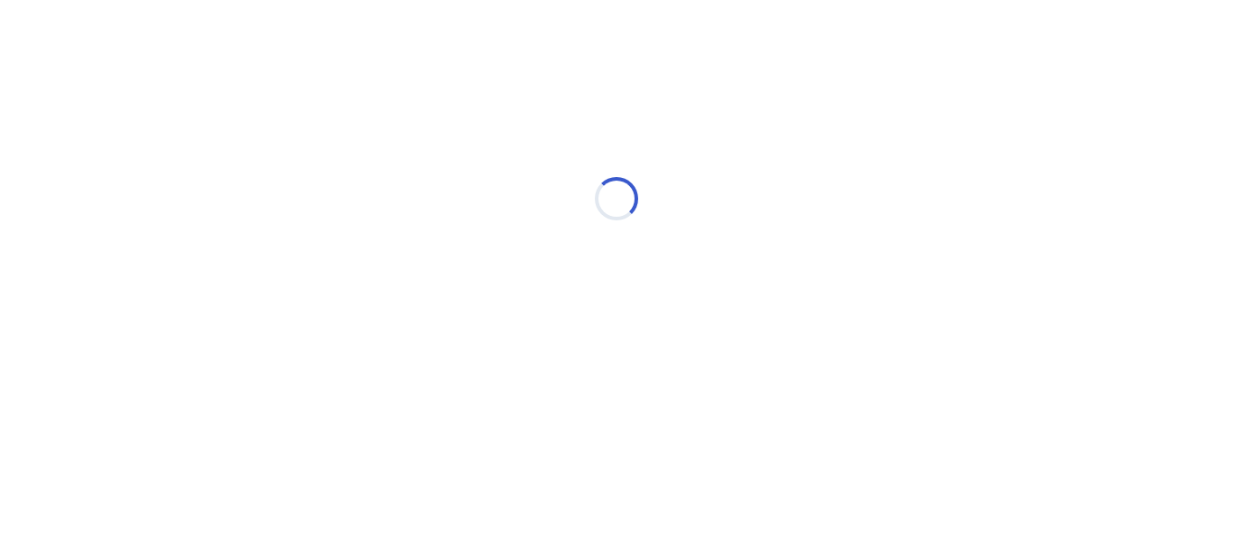
scroll to position [0, 0]
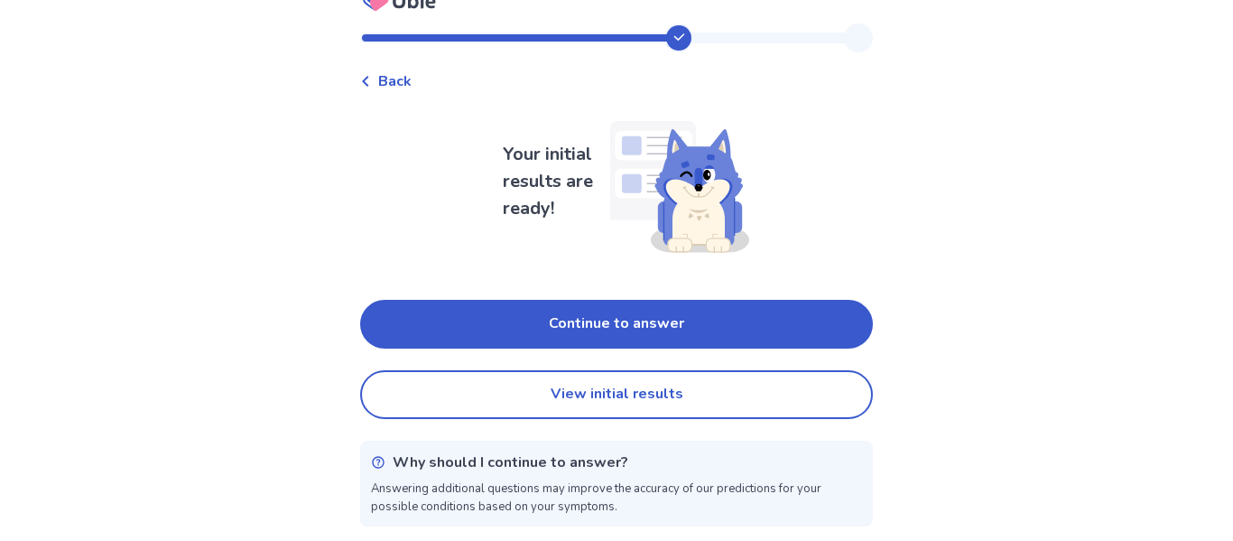
scroll to position [110, 0]
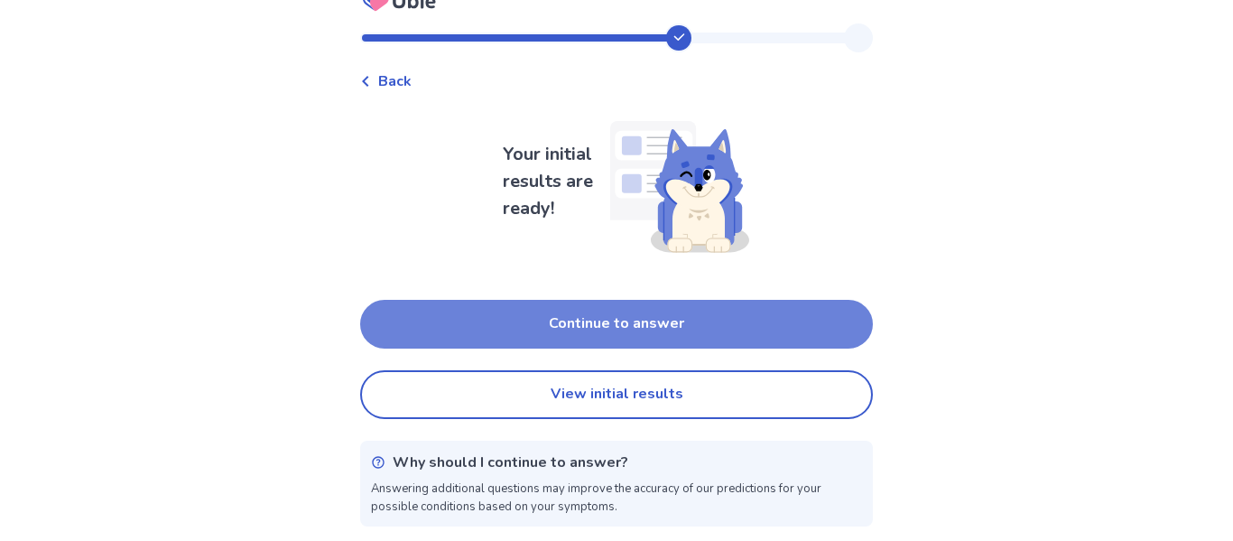
click at [702, 300] on button "Continue to answer" at bounding box center [616, 324] width 513 height 49
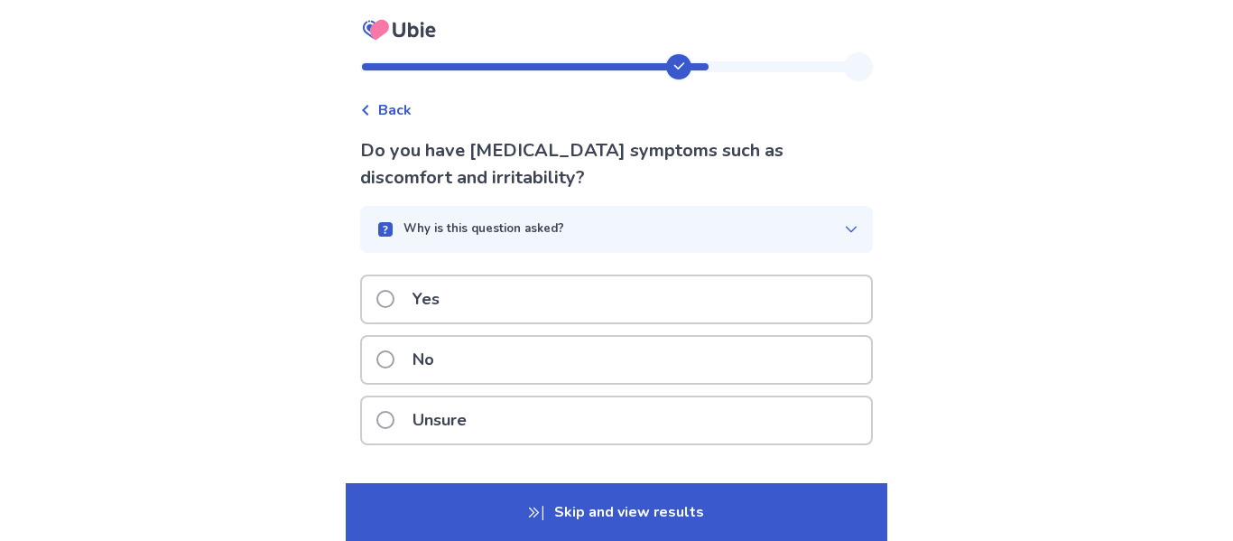
click at [563, 505] on p "Skip and view results" at bounding box center [617, 512] width 542 height 58
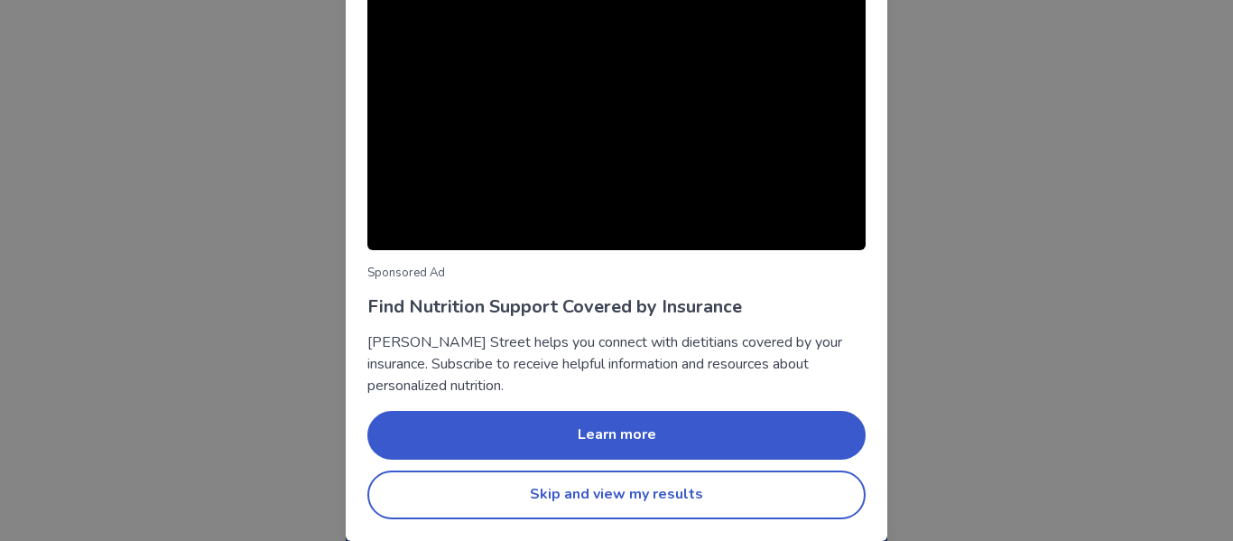
scroll to position [230, 0]
click at [696, 506] on button "Skip and view my results" at bounding box center [616, 494] width 498 height 49
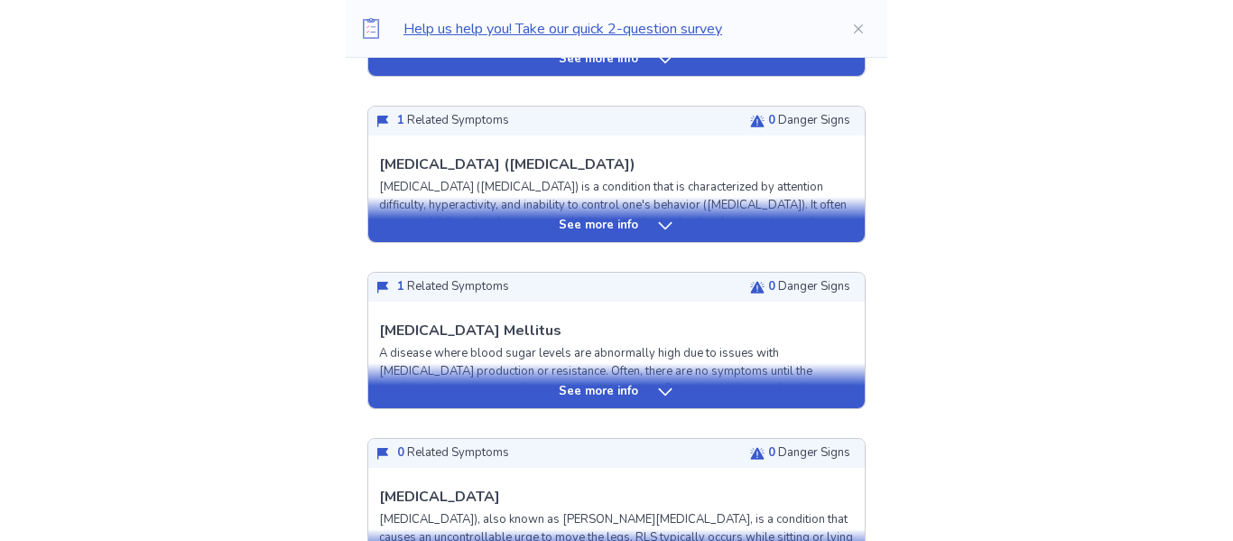
scroll to position [657, 0]
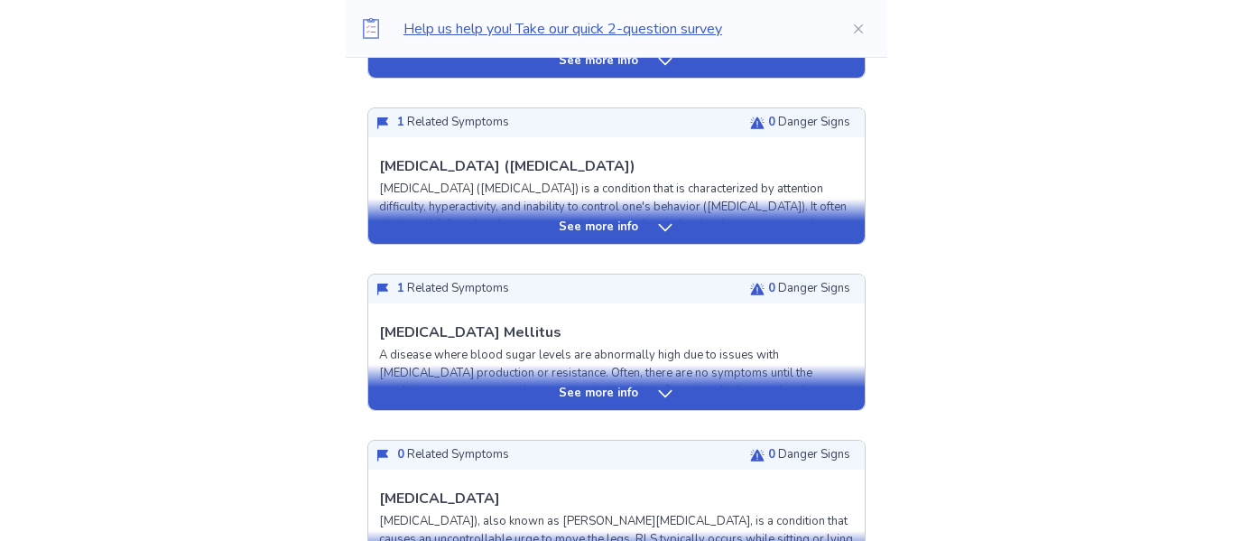
click at [671, 236] on icon at bounding box center [665, 227] width 18 height 18
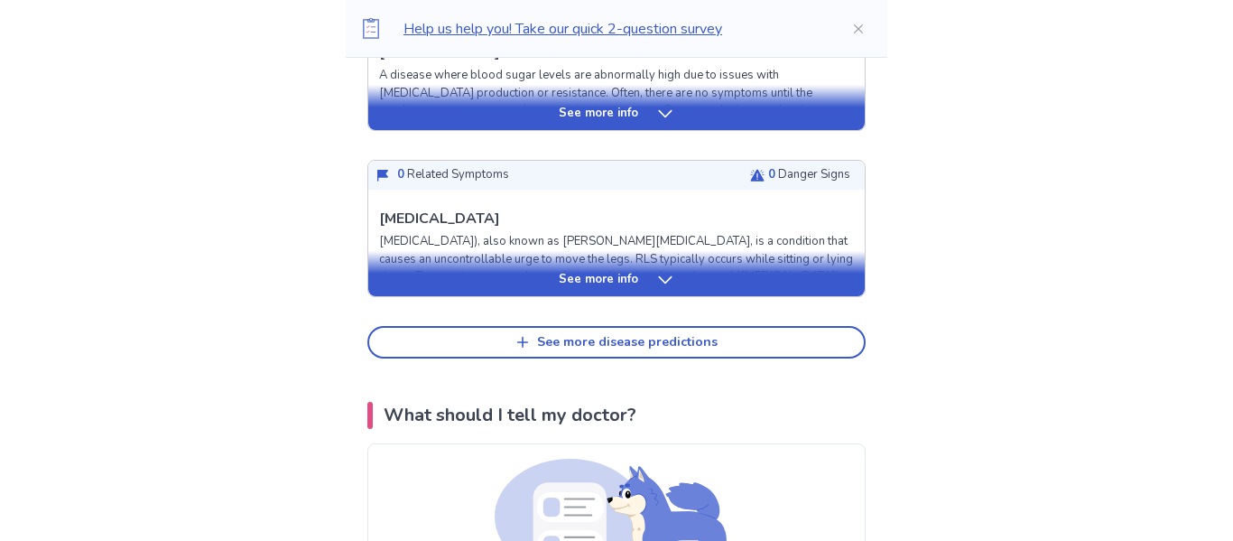
scroll to position [2220, 0]
